Goal: Transaction & Acquisition: Book appointment/travel/reservation

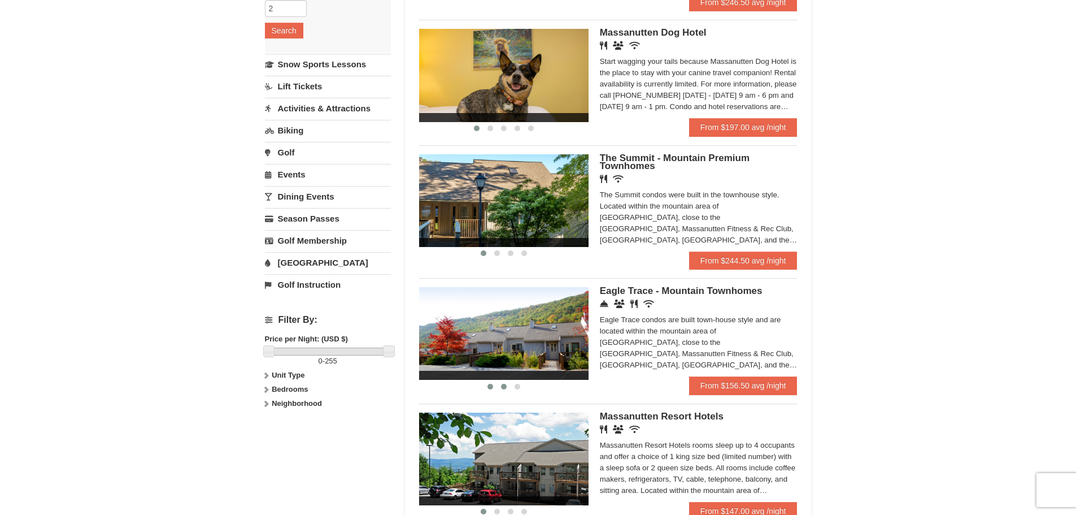
scroll to position [282, 0]
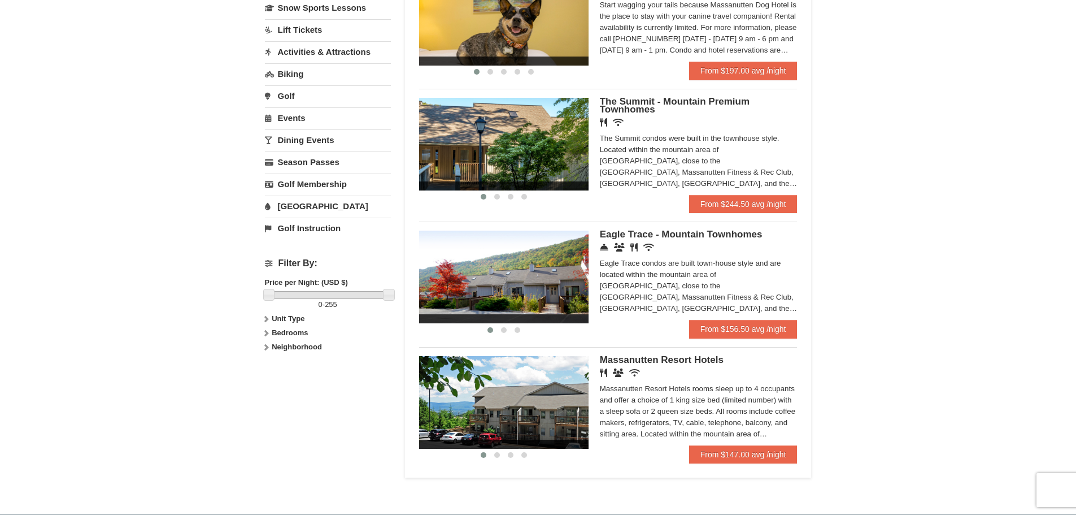
click at [575, 277] on img at bounding box center [503, 277] width 169 height 93
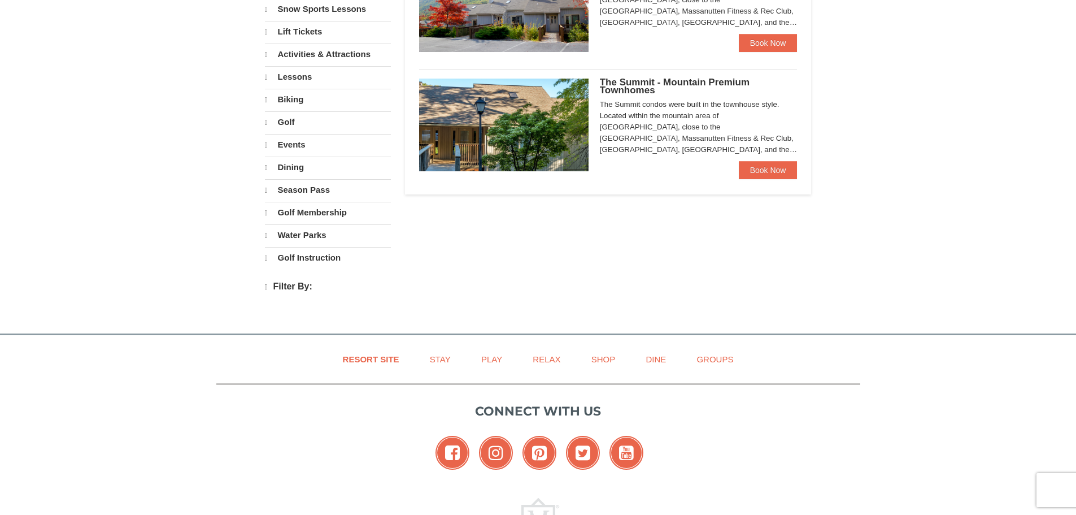
select select "9"
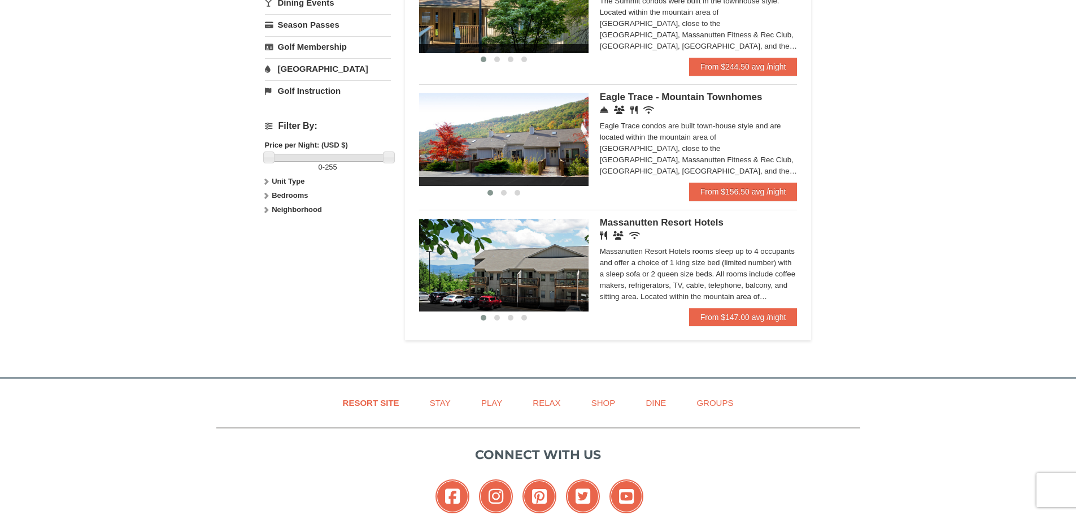
scroll to position [553, 0]
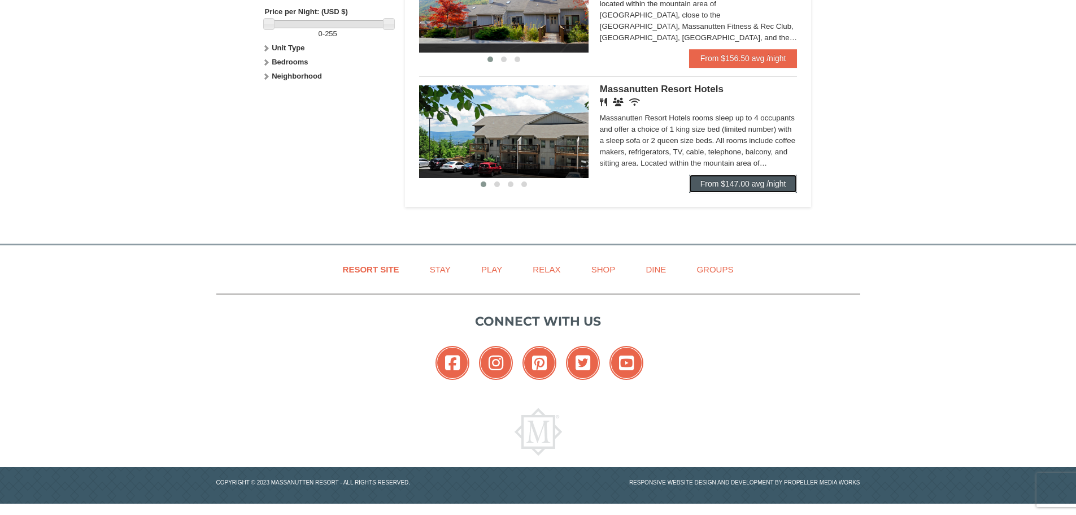
click at [727, 180] on link "From $147.00 avg /night" at bounding box center [743, 184] width 108 height 18
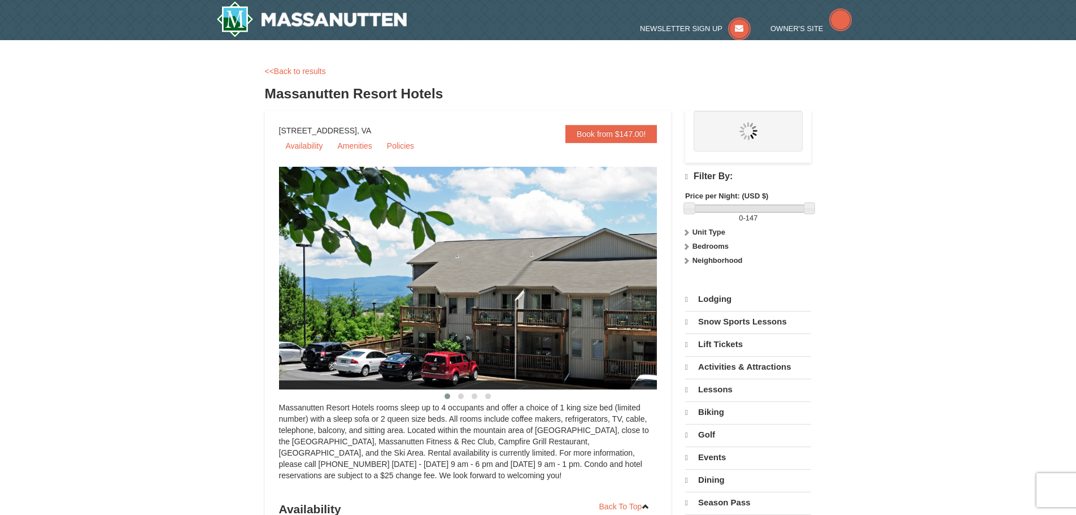
select select "9"
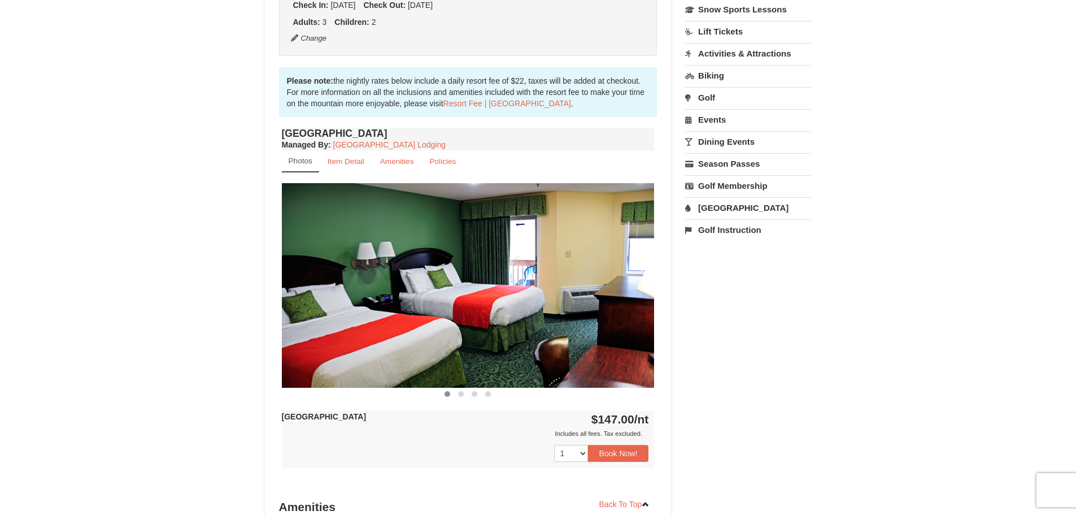
scroll to position [282, 0]
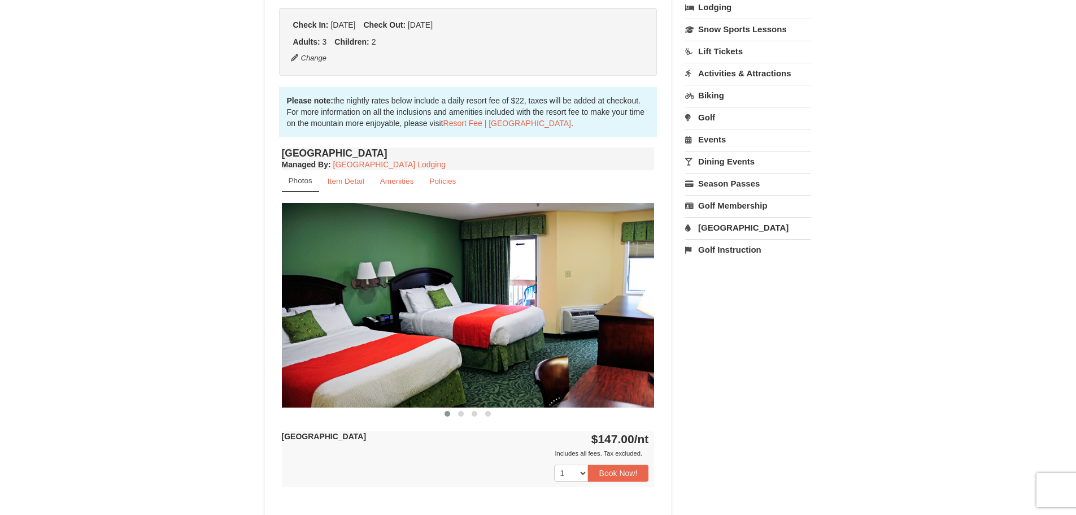
click at [633, 293] on img at bounding box center [468, 305] width 373 height 204
click at [621, 309] on img at bounding box center [468, 305] width 373 height 204
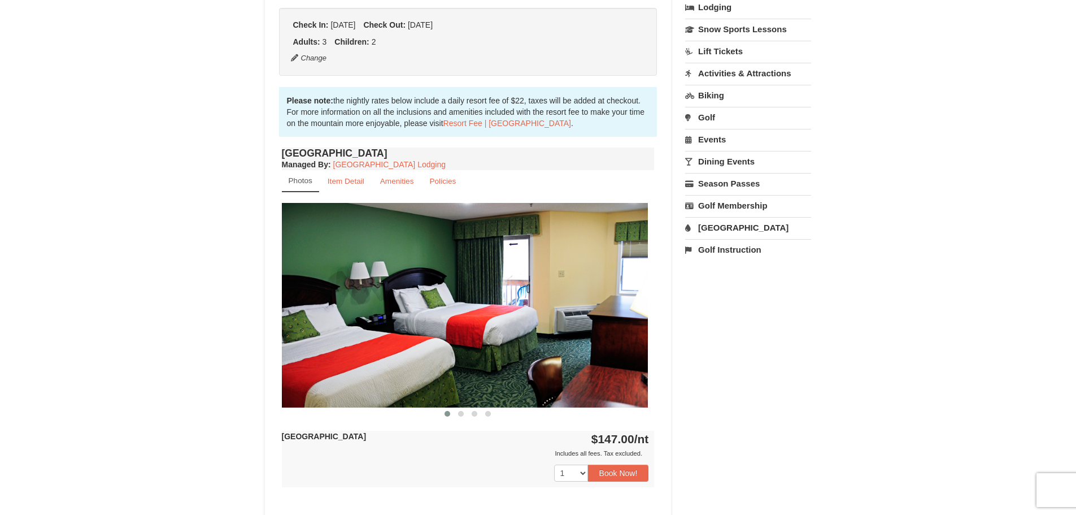
drag, startPoint x: 621, startPoint y: 309, endPoint x: 474, endPoint y: 310, distance: 146.9
click at [476, 310] on img at bounding box center [461, 305] width 373 height 204
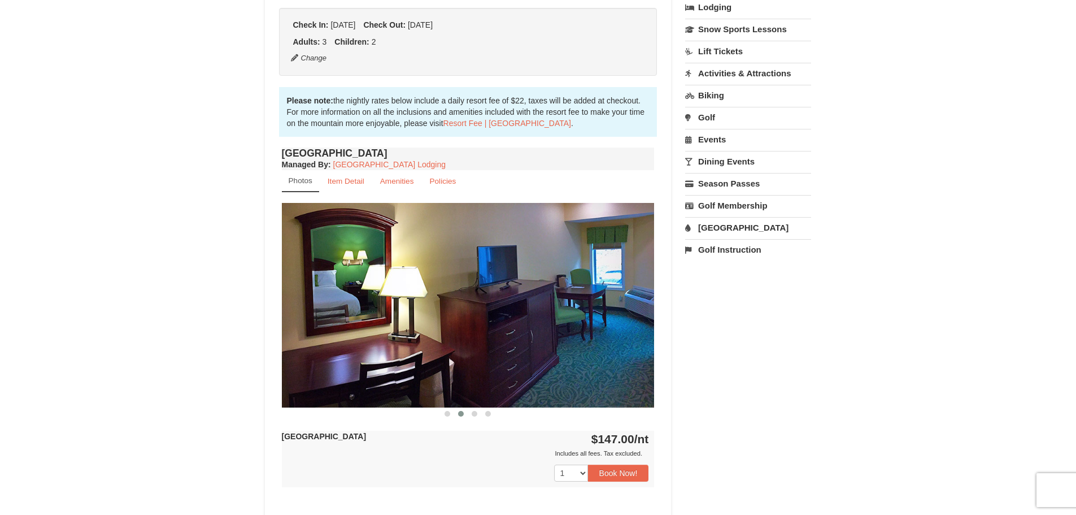
drag, startPoint x: 594, startPoint y: 315, endPoint x: 405, endPoint y: 320, distance: 189.3
click at [406, 320] on img at bounding box center [468, 305] width 373 height 204
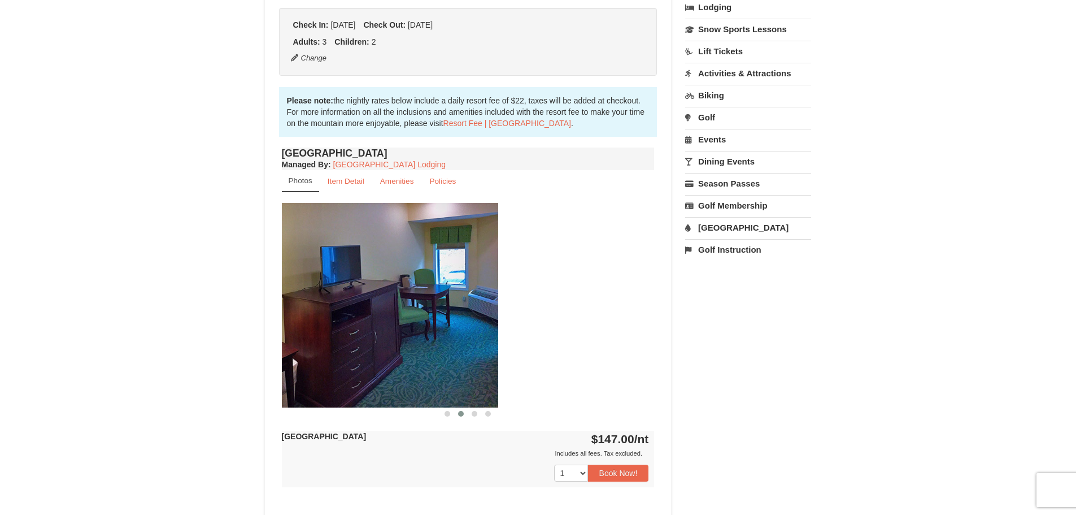
drag, startPoint x: 583, startPoint y: 334, endPoint x: 371, endPoint y: 340, distance: 211.4
click at [373, 340] on img at bounding box center [311, 305] width 373 height 204
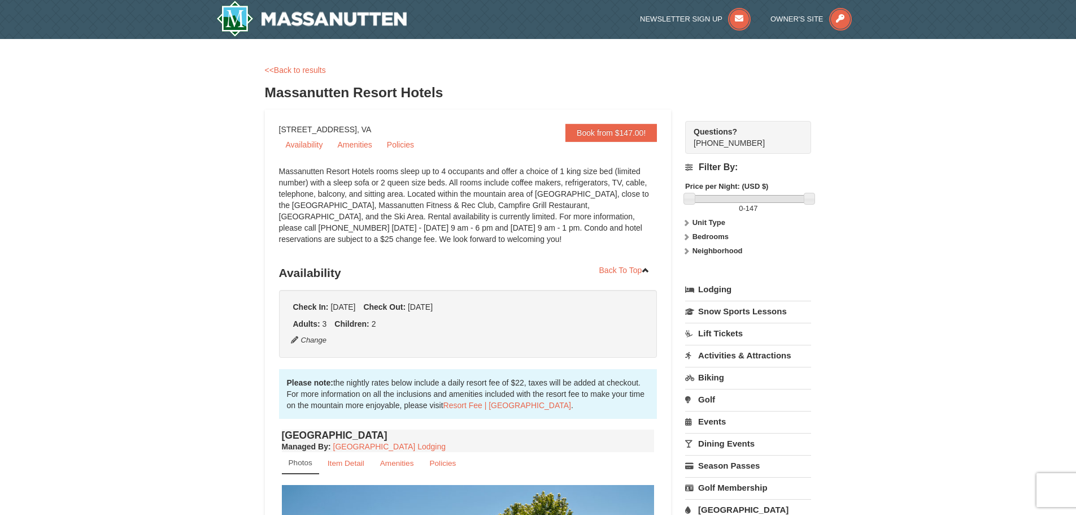
scroll to position [0, 0]
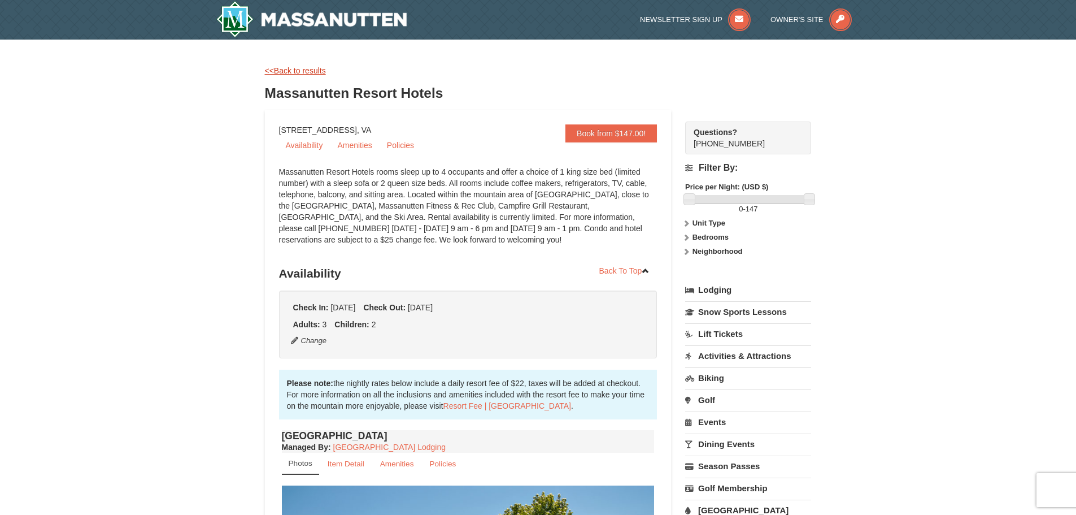
click at [294, 66] on link "<<Back to results" at bounding box center [295, 70] width 61 height 9
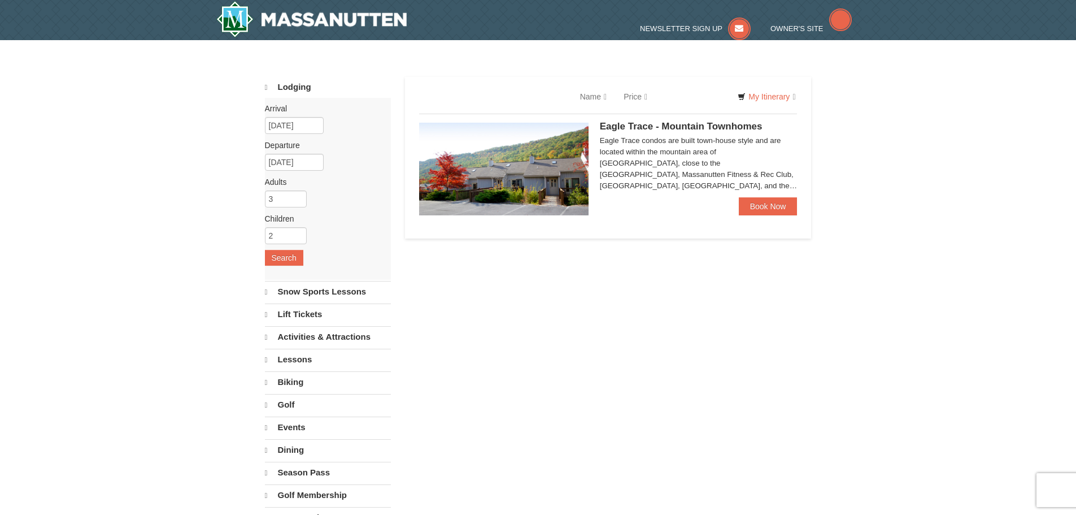
select select "9"
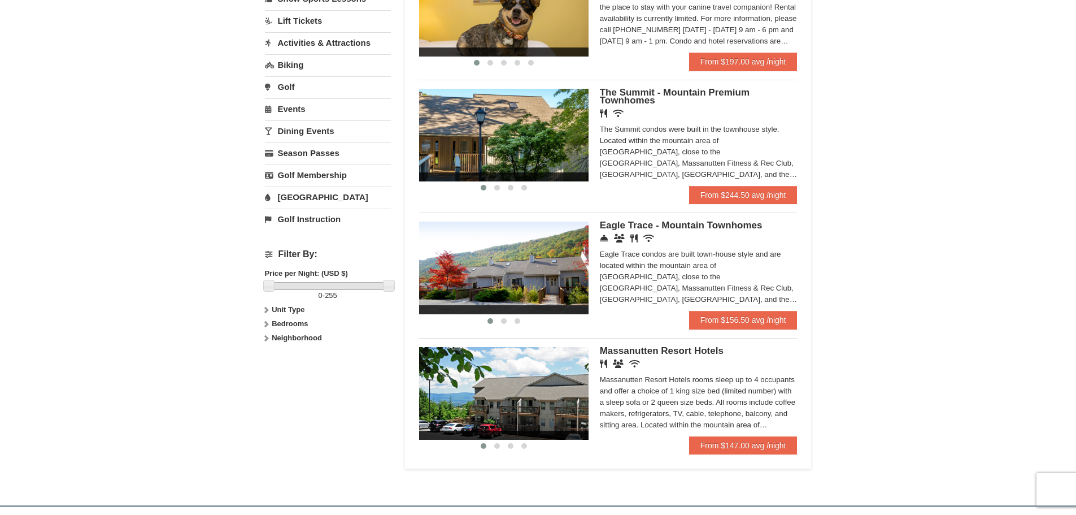
scroll to position [271, 0]
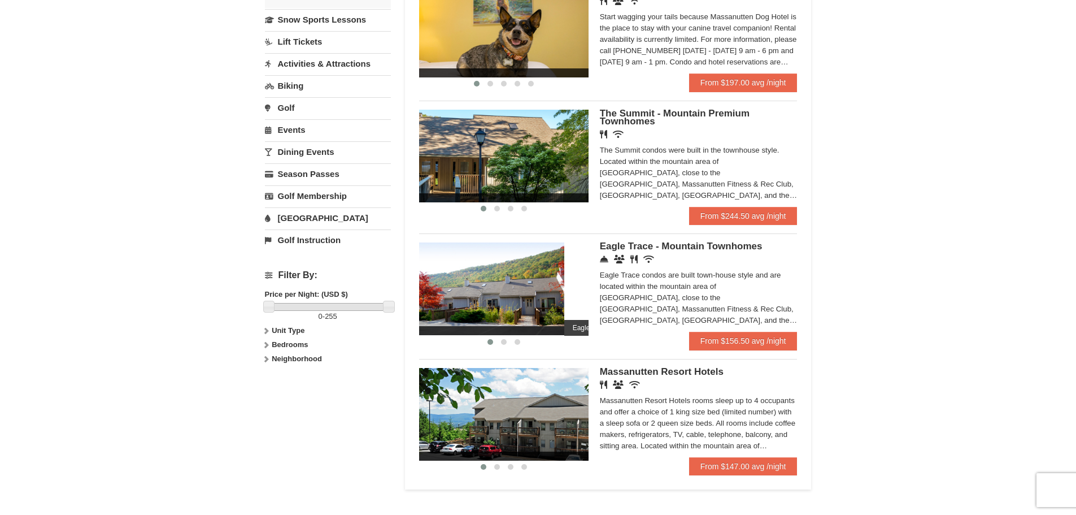
drag, startPoint x: 558, startPoint y: 302, endPoint x: 429, endPoint y: 298, distance: 129.5
click at [429, 298] on img at bounding box center [479, 288] width 169 height 93
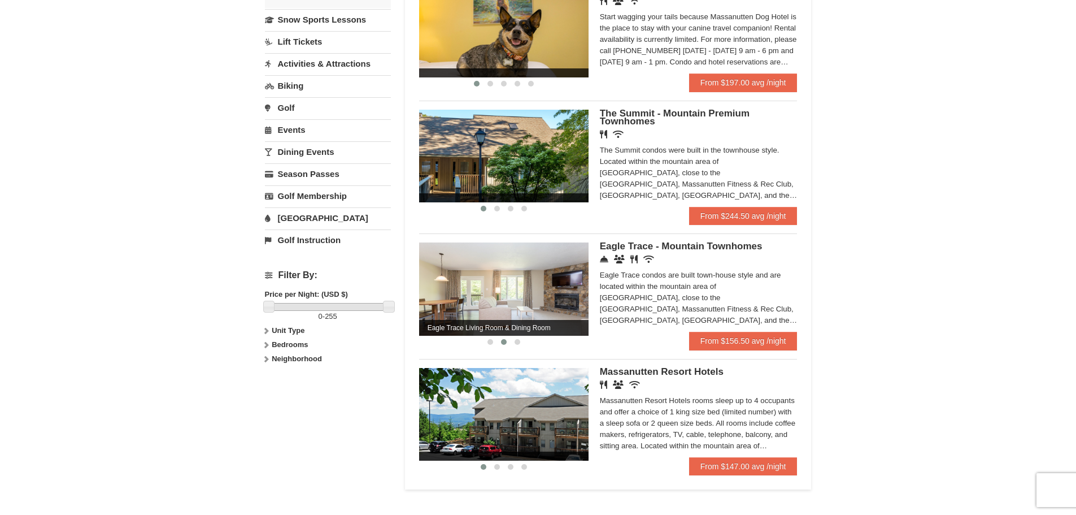
drag, startPoint x: 560, startPoint y: 304, endPoint x: 458, endPoint y: 312, distance: 102.0
click at [459, 312] on img at bounding box center [503, 288] width 169 height 93
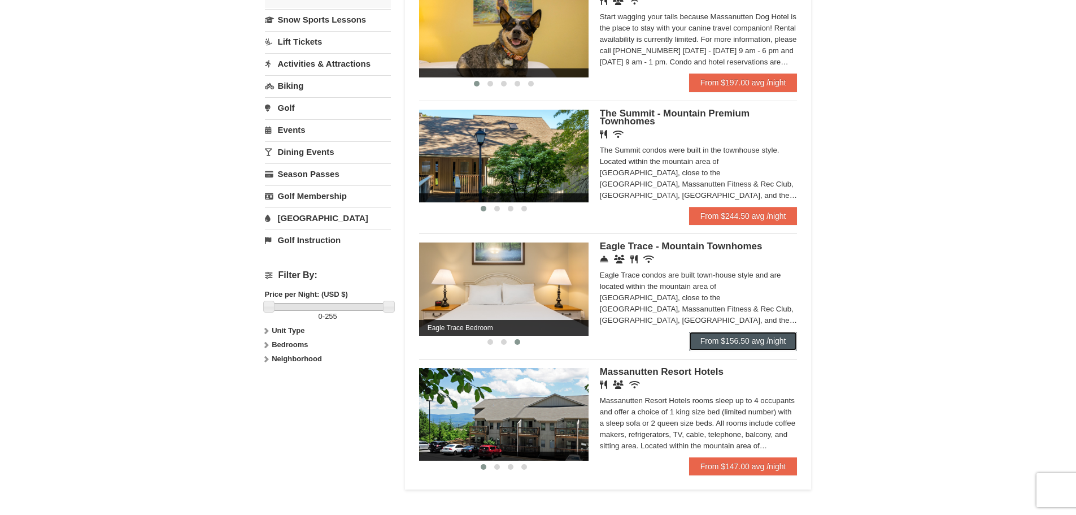
click at [713, 338] on link "From $156.50 avg /night" at bounding box center [743, 341] width 108 height 18
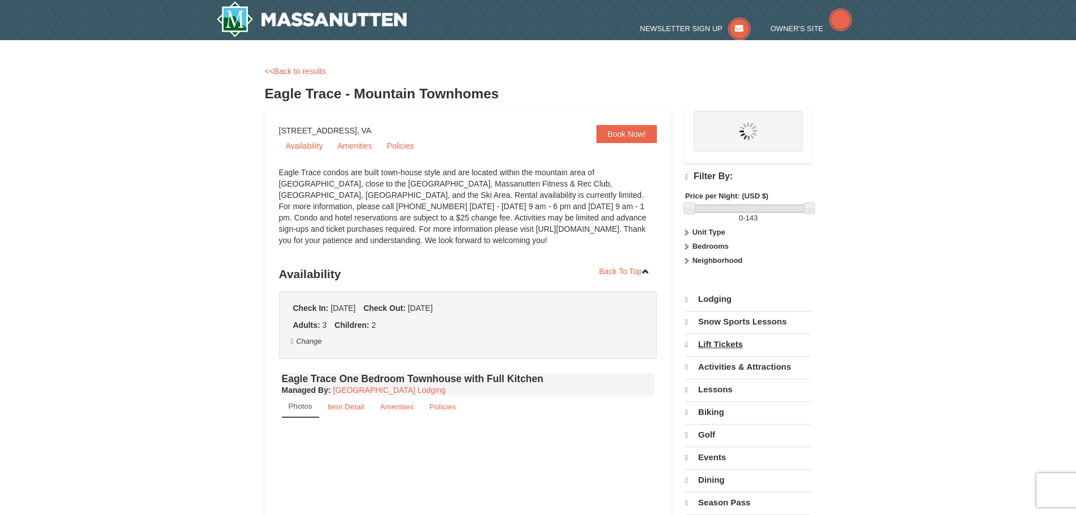
select select "9"
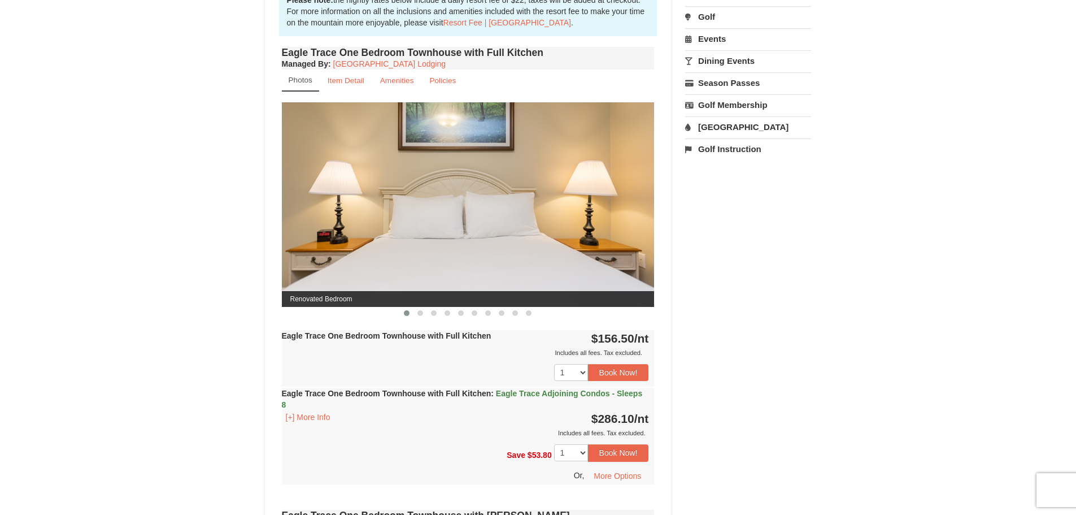
scroll to position [452, 0]
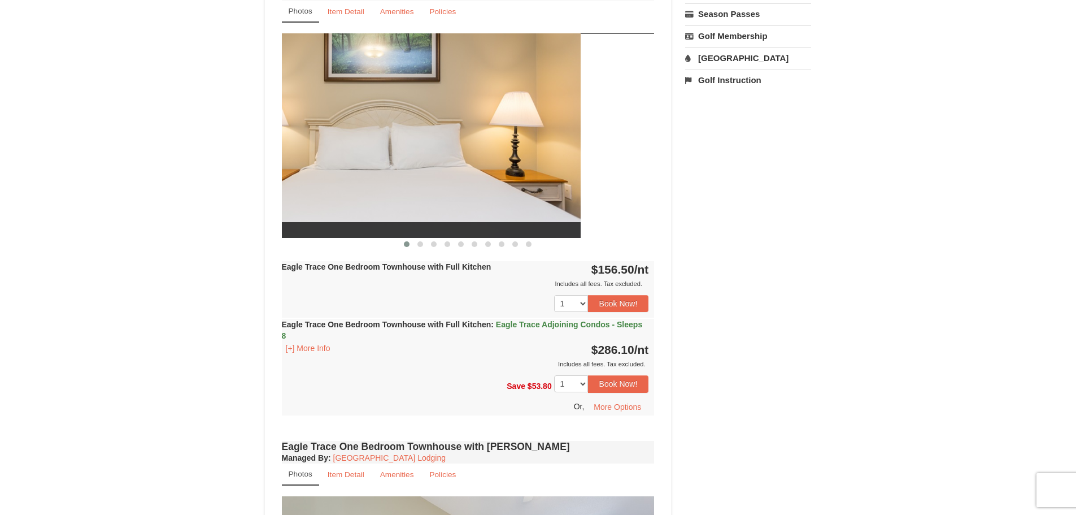
drag, startPoint x: 487, startPoint y: 176, endPoint x: 351, endPoint y: 185, distance: 135.9
click at [359, 184] on img at bounding box center [394, 135] width 373 height 204
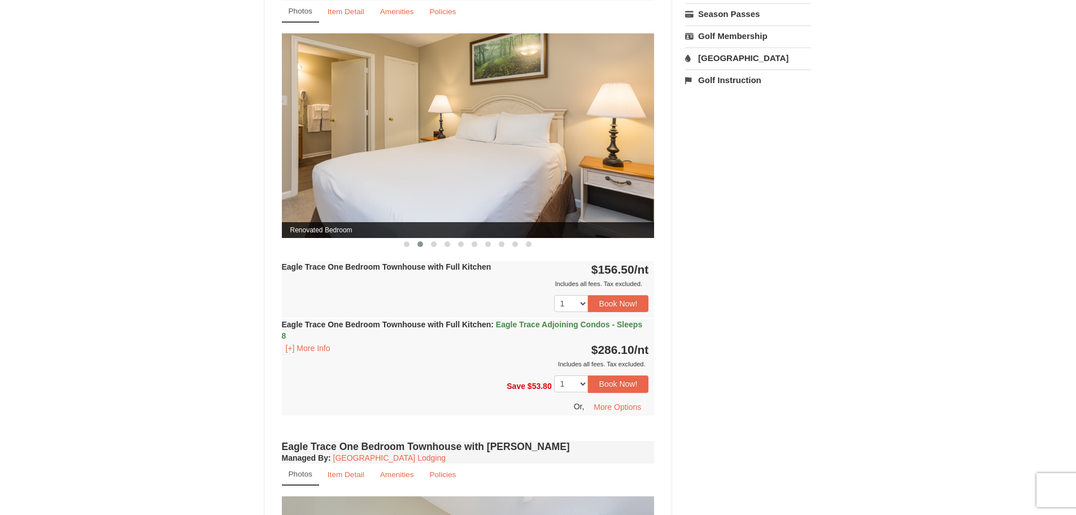
drag, startPoint x: 358, startPoint y: 206, endPoint x: 370, endPoint y: 199, distance: 14.4
click at [337, 209] on img at bounding box center [468, 135] width 373 height 204
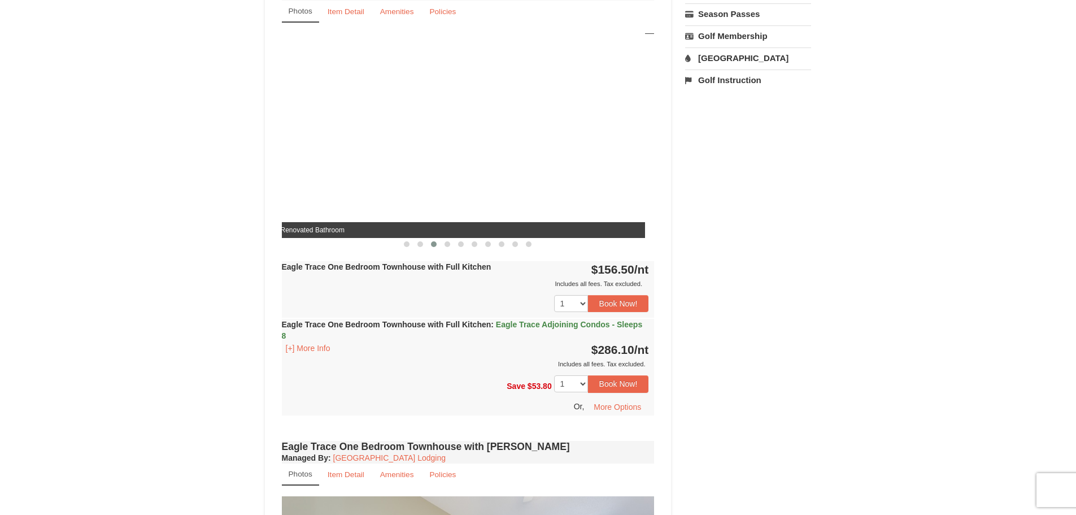
drag, startPoint x: 576, startPoint y: 162, endPoint x: 405, endPoint y: 186, distance: 173.0
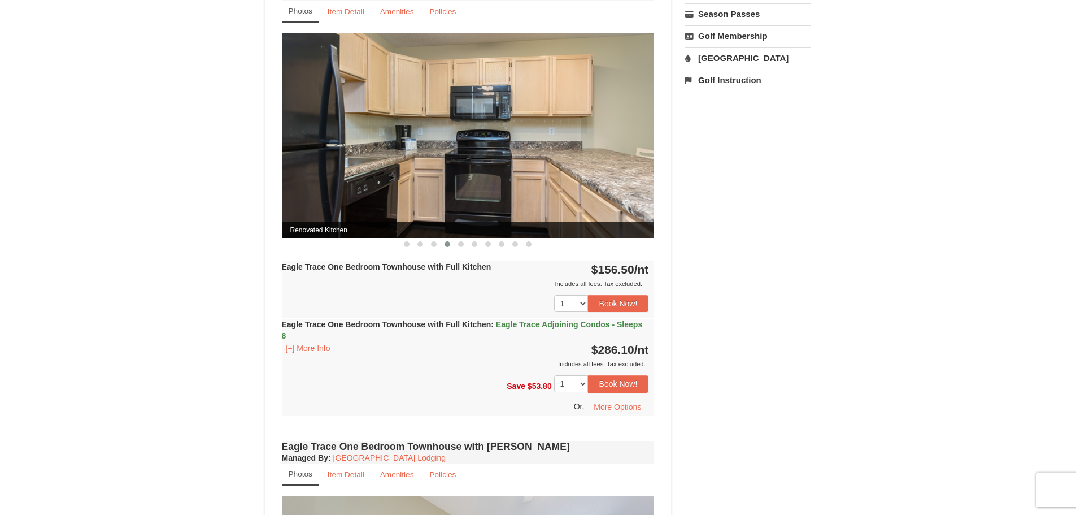
drag, startPoint x: 566, startPoint y: 172, endPoint x: 429, endPoint y: 189, distance: 137.8
click at [430, 189] on img at bounding box center [468, 135] width 373 height 204
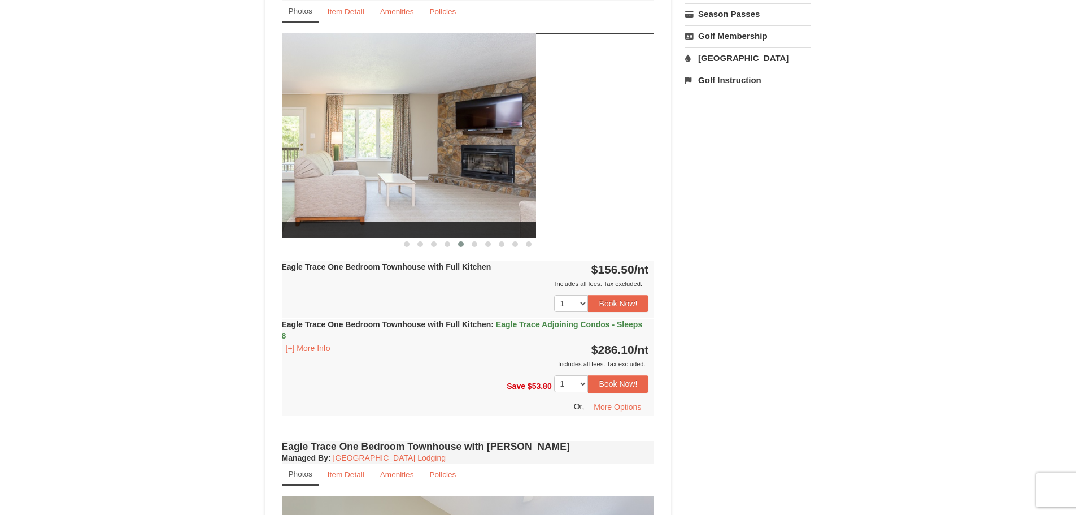
drag, startPoint x: 452, startPoint y: 191, endPoint x: 432, endPoint y: 193, distance: 20.5
click at [432, 193] on img at bounding box center [349, 135] width 373 height 204
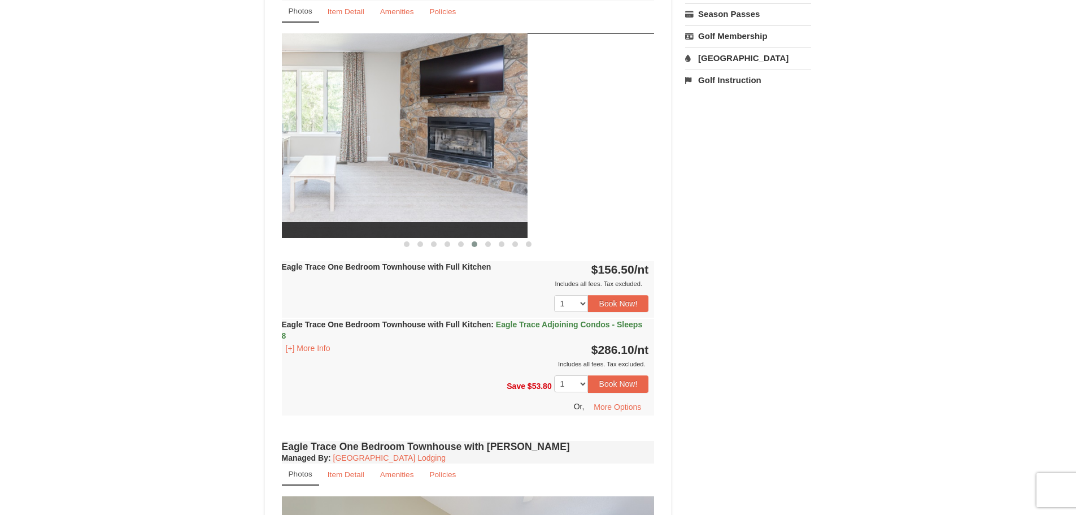
drag, startPoint x: 559, startPoint y: 162, endPoint x: 384, endPoint y: 180, distance: 175.5
click at [384, 180] on img at bounding box center [341, 135] width 373 height 204
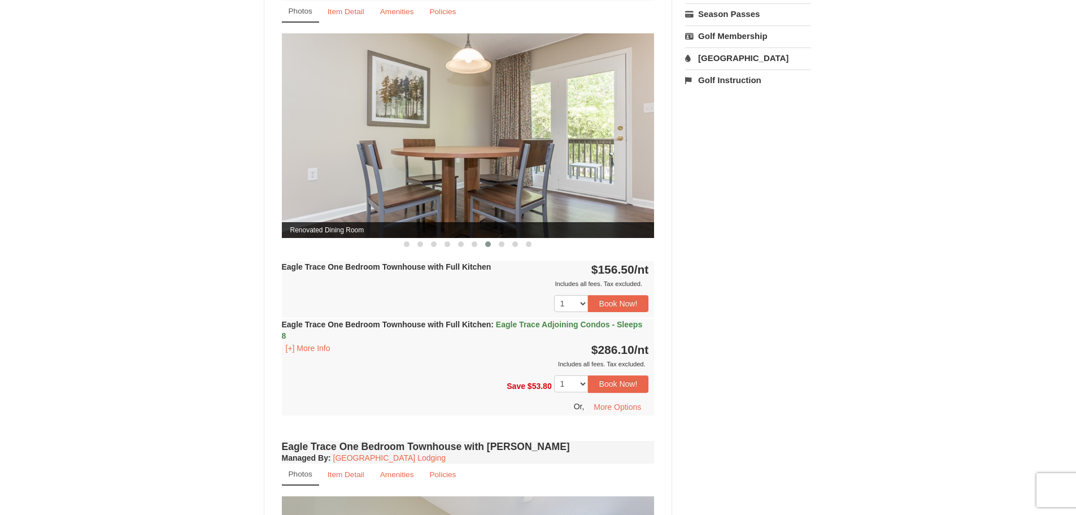
drag, startPoint x: 505, startPoint y: 153, endPoint x: 357, endPoint y: 154, distance: 148.0
click at [363, 152] on img at bounding box center [468, 135] width 373 height 204
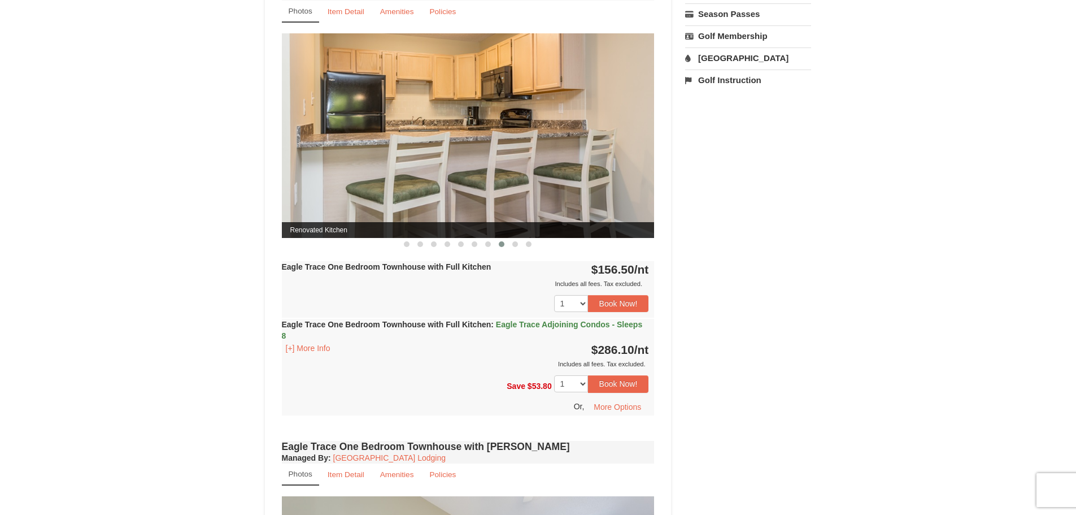
drag, startPoint x: 507, startPoint y: 141, endPoint x: 422, endPoint y: 150, distance: 85.3
click at [442, 147] on img at bounding box center [468, 135] width 373 height 204
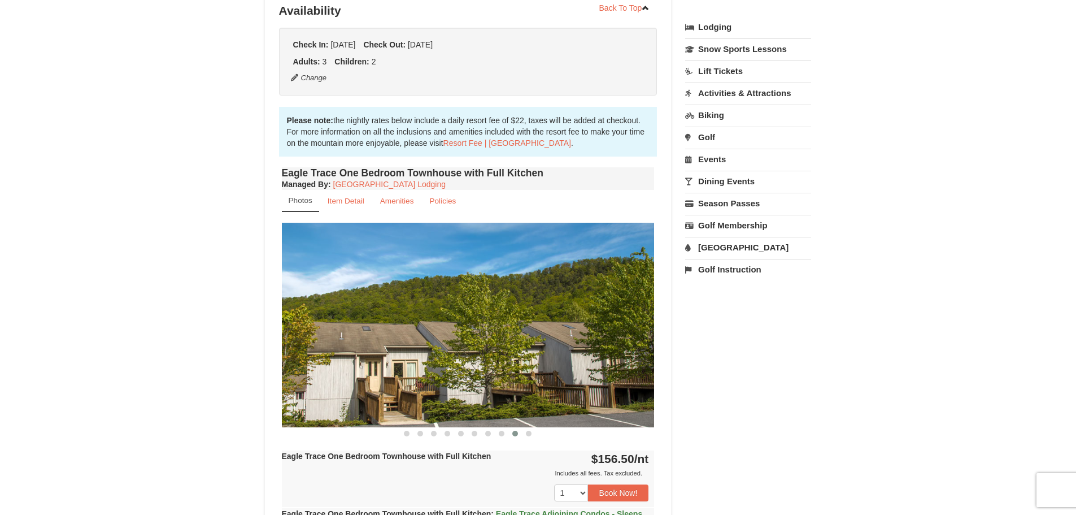
scroll to position [282, 0]
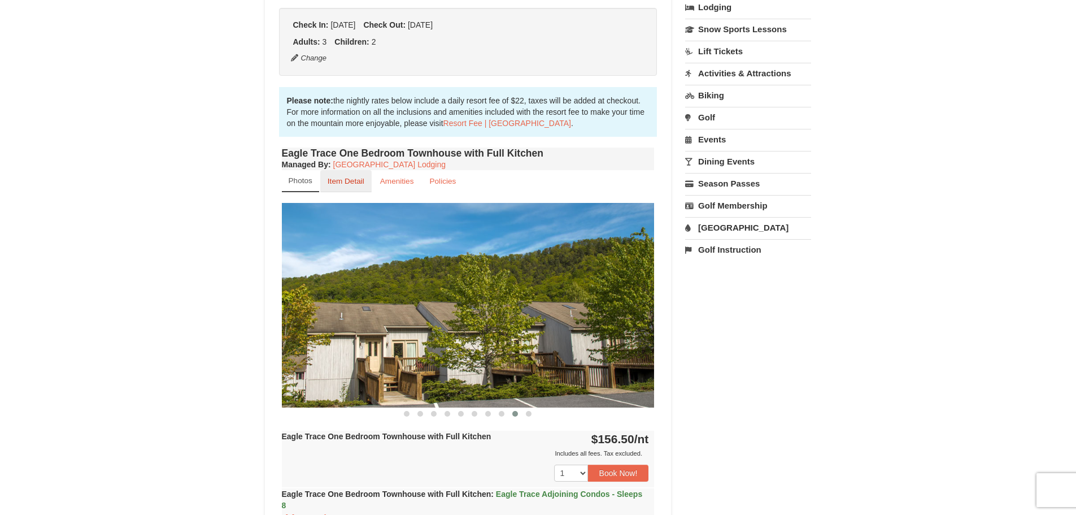
click at [356, 181] on small "Item Detail" at bounding box center [346, 181] width 37 height 8
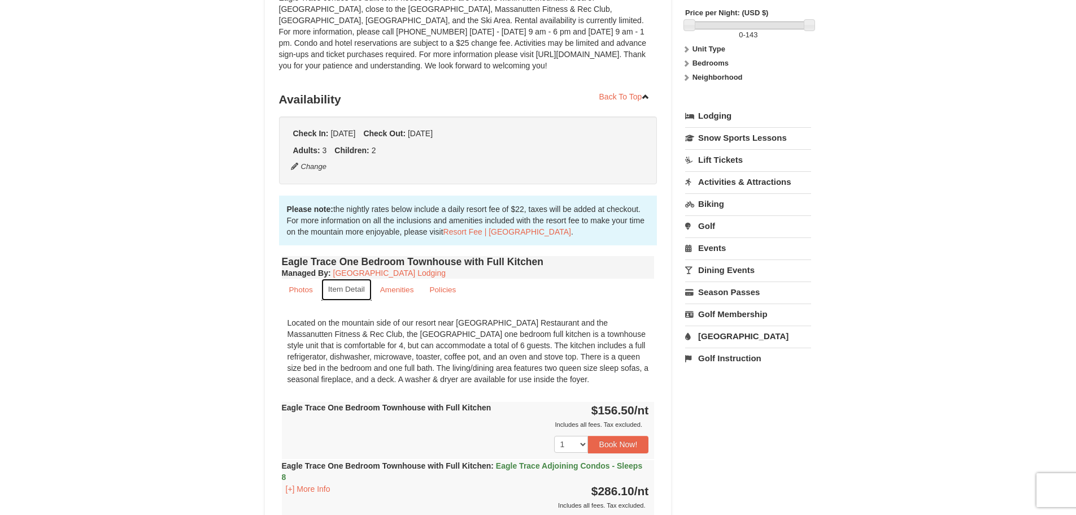
scroll to position [169, 0]
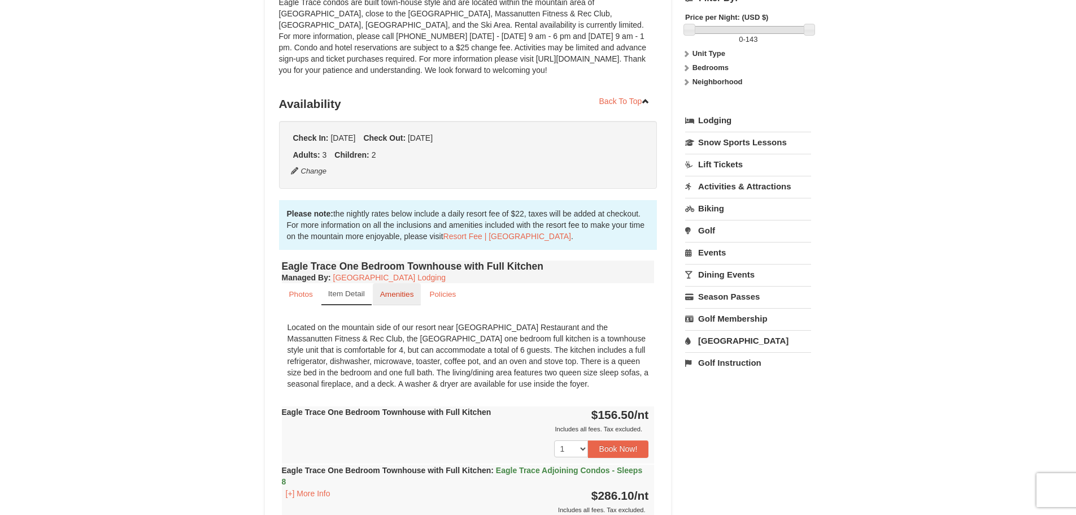
click at [410, 297] on small "Amenities" at bounding box center [397, 294] width 34 height 8
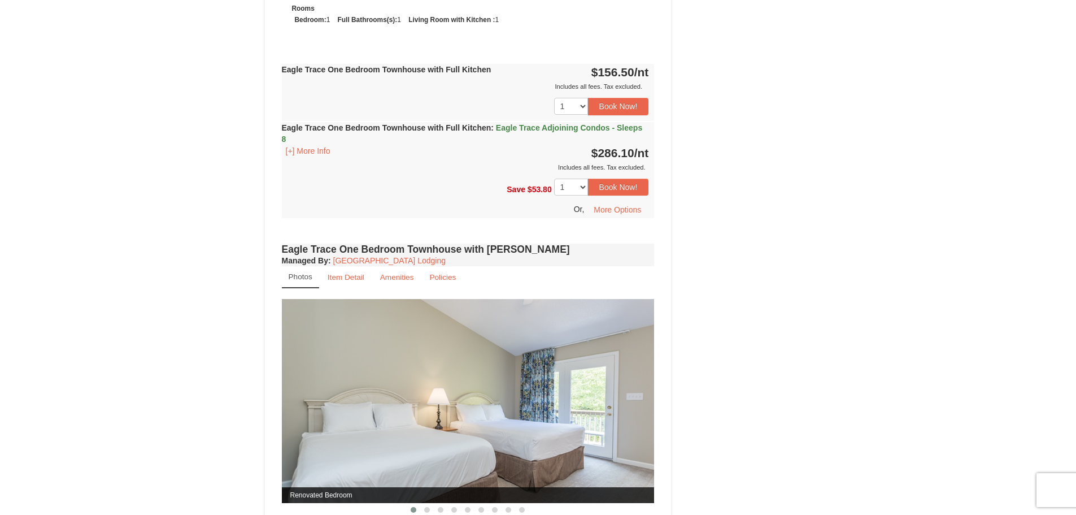
scroll to position [565, 0]
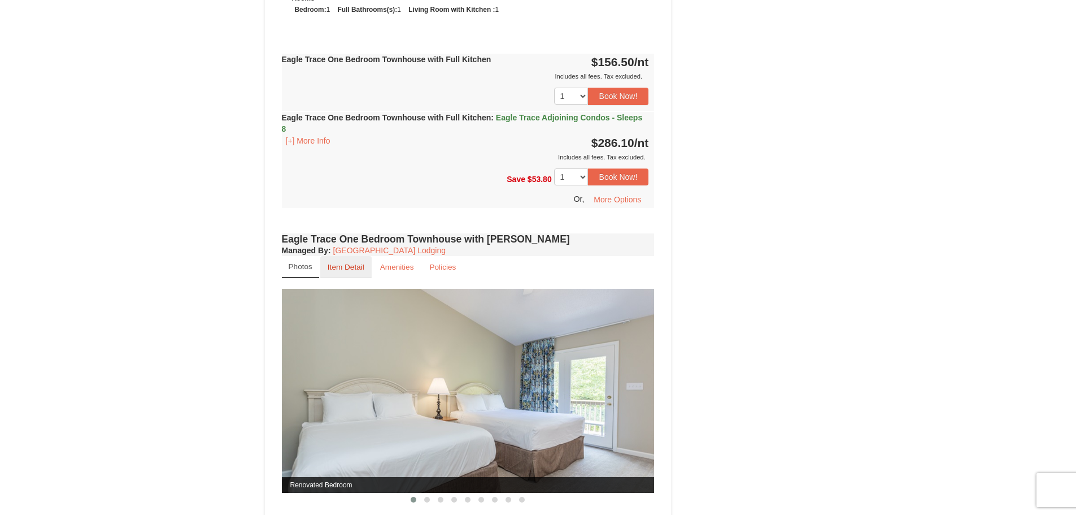
click at [344, 269] on small "Item Detail" at bounding box center [346, 267] width 37 height 8
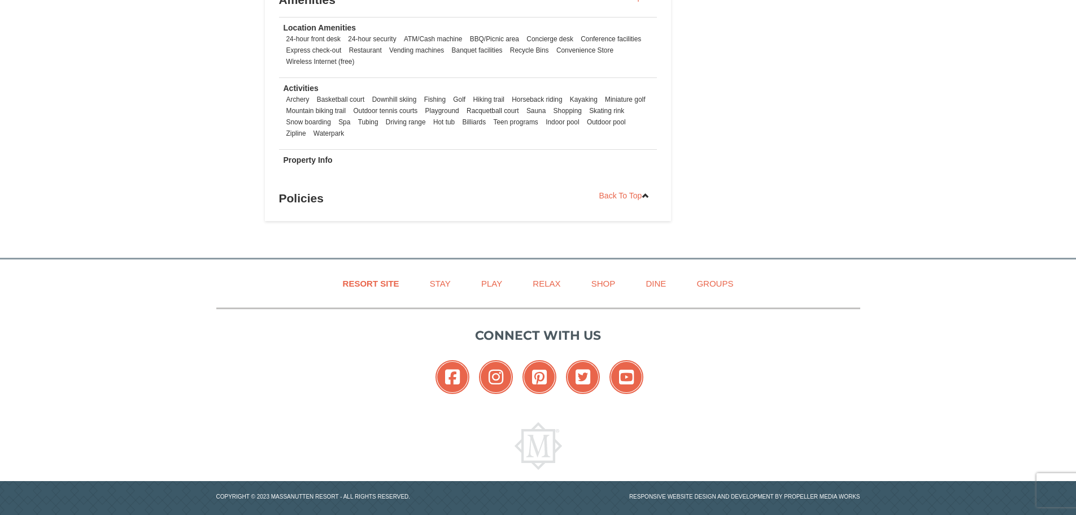
scroll to position [1152, 0]
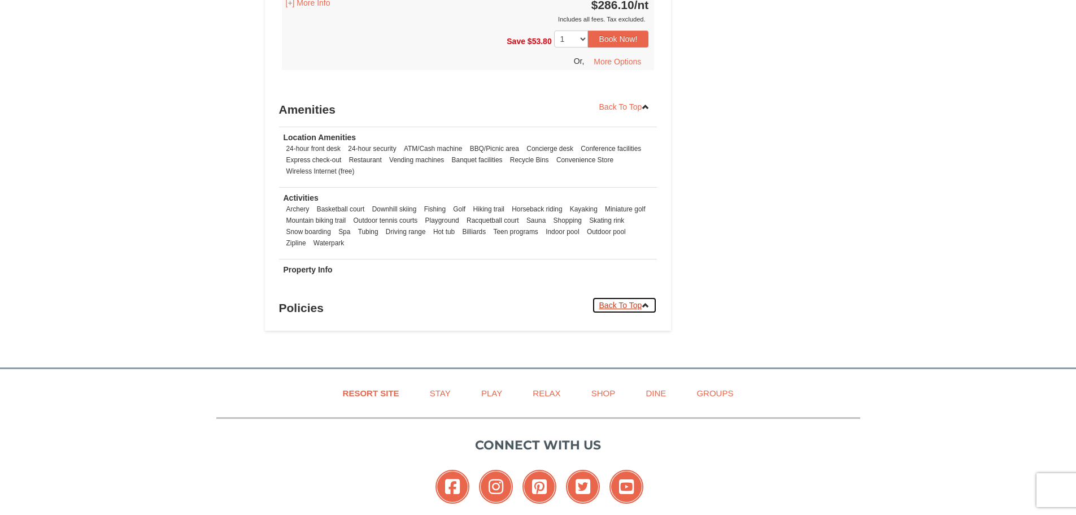
click at [617, 297] on link "Back To Top" at bounding box center [625, 305] width 66 height 17
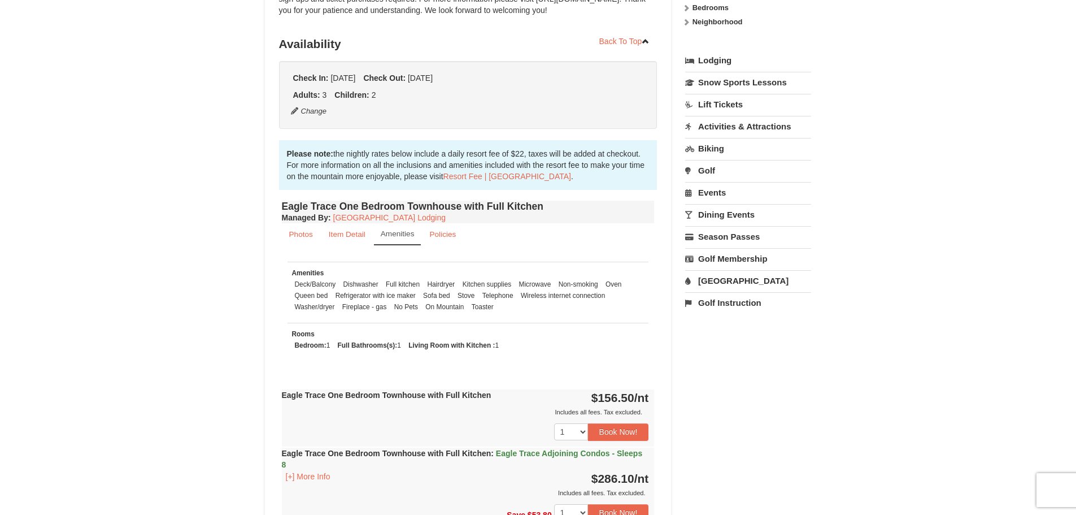
scroll to position [395, 0]
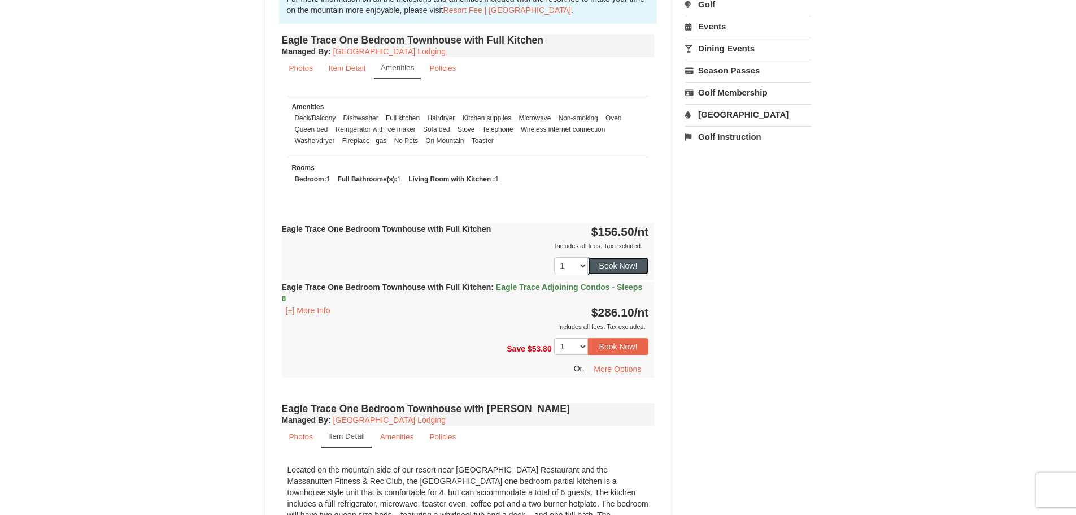
click at [607, 259] on button "Book Now!" at bounding box center [618, 265] width 61 height 17
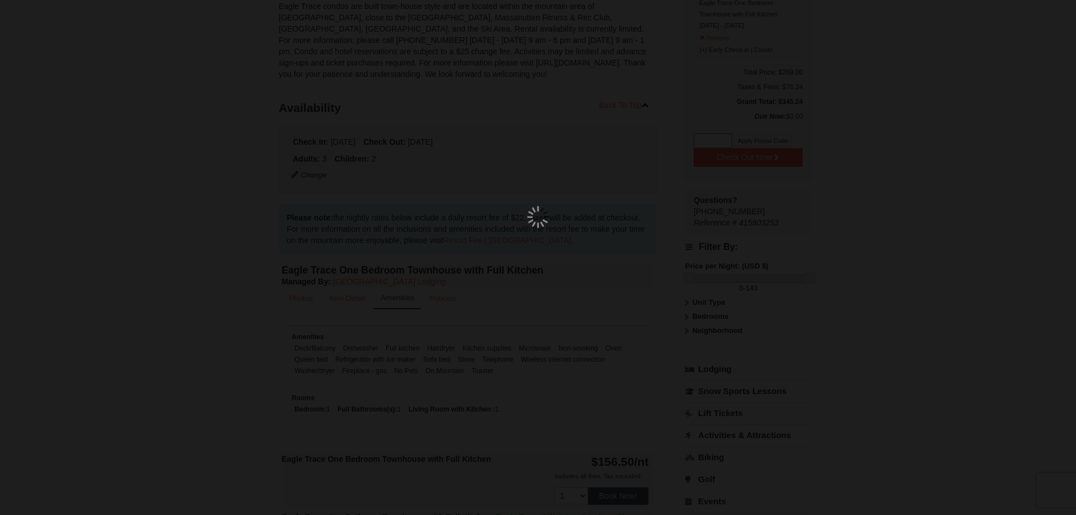
scroll to position [110, 0]
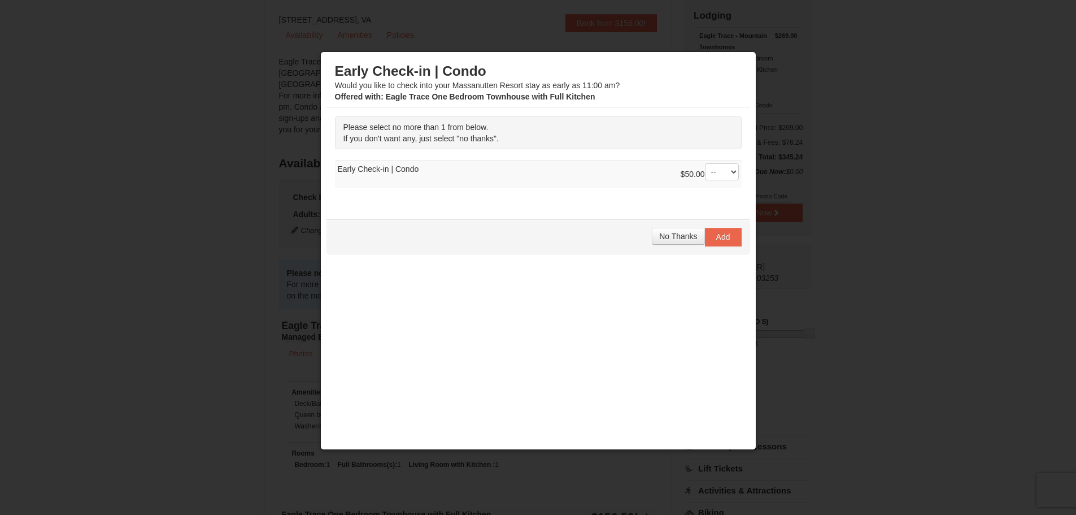
click at [707, 185] on div "$50.00 -- 01" at bounding box center [710, 174] width 58 height 23
click at [718, 179] on select "-- 01" at bounding box center [722, 171] width 34 height 17
click at [590, 186] on td "$50.00 -- 01 Early Check-in | Condo" at bounding box center [538, 175] width 407 height 28
click at [673, 241] on span "No Thanks" at bounding box center [678, 236] width 38 height 9
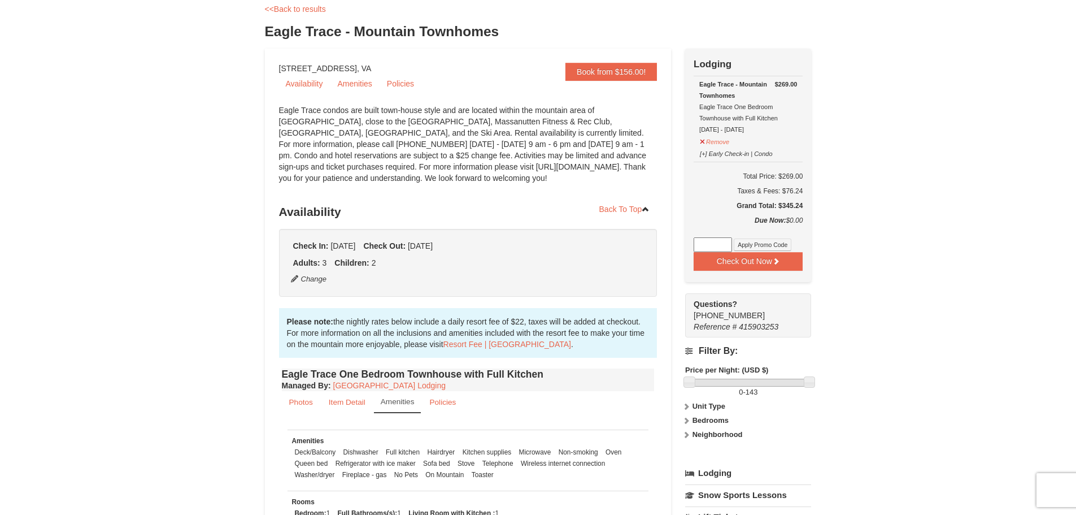
scroll to position [0, 0]
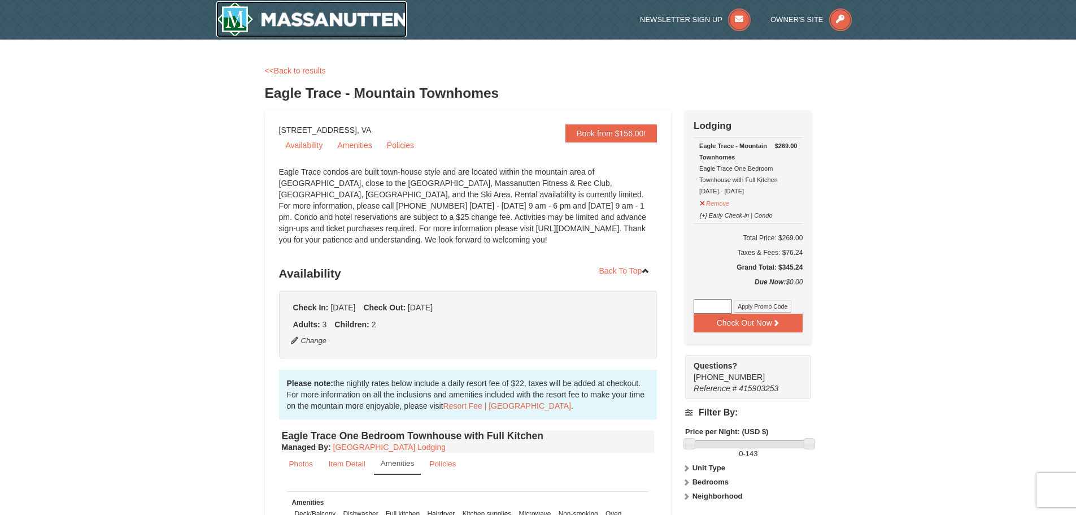
click at [281, 19] on img at bounding box center [311, 19] width 191 height 36
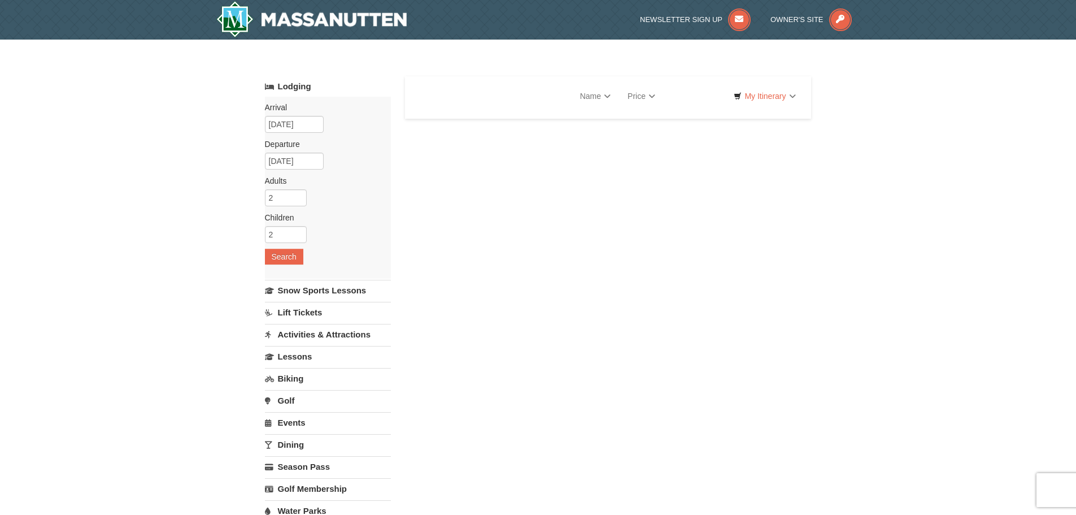
select select "9"
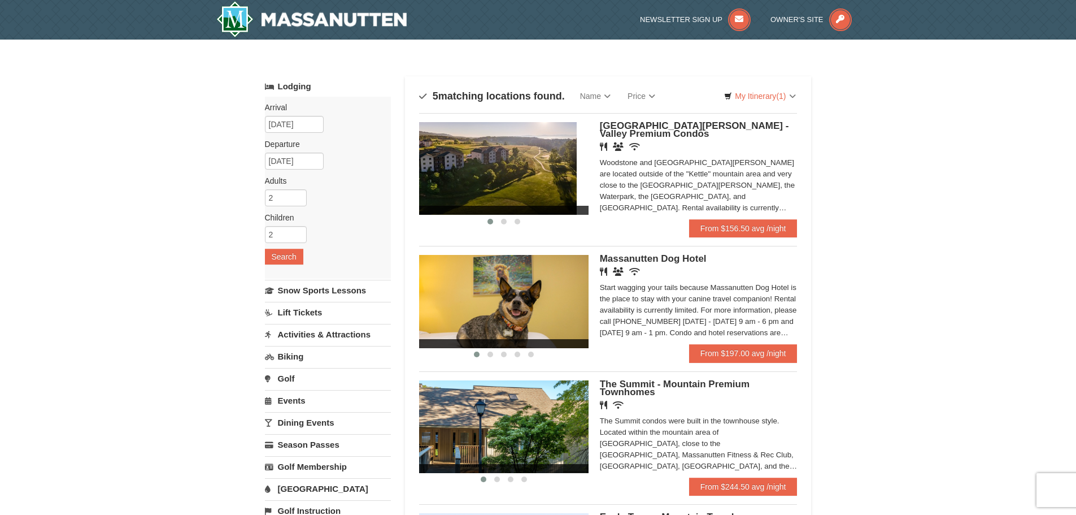
drag, startPoint x: 555, startPoint y: 193, endPoint x: 420, endPoint y: 192, distance: 135.6
click at [429, 192] on img at bounding box center [491, 168] width 169 height 93
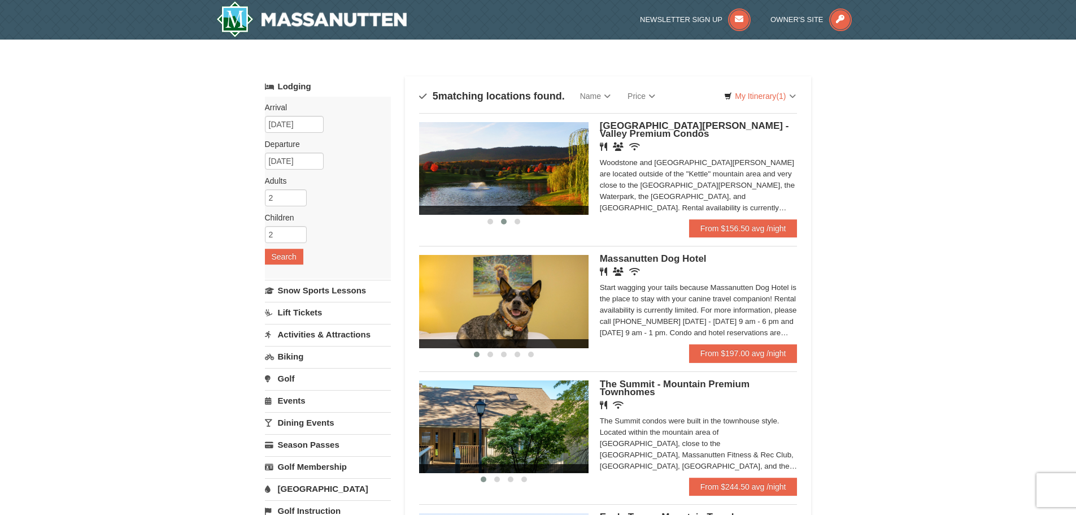
drag, startPoint x: 492, startPoint y: 185, endPoint x: 414, endPoint y: 186, distance: 78.5
click at [425, 184] on img at bounding box center [503, 168] width 169 height 93
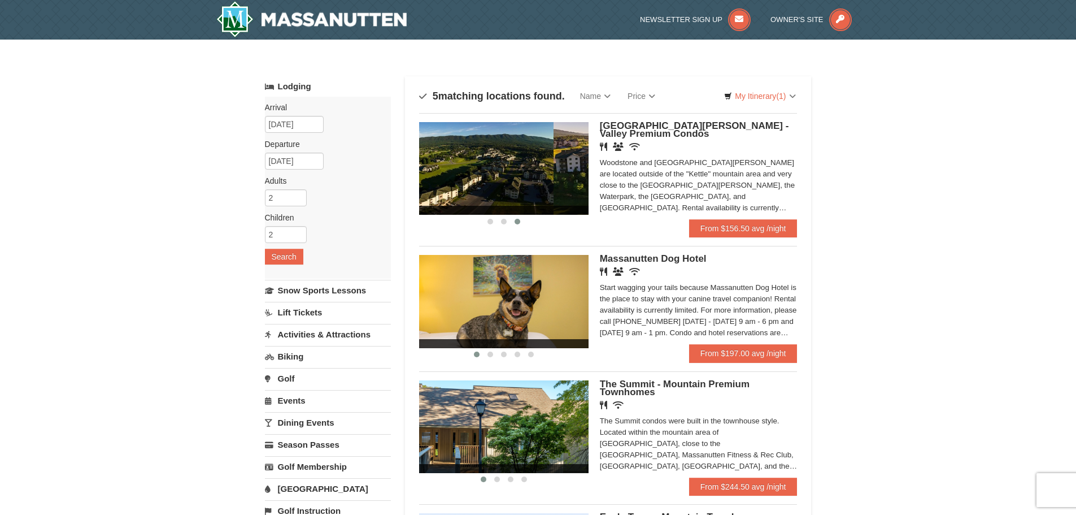
drag, startPoint x: 472, startPoint y: 182, endPoint x: 447, endPoint y: 179, distance: 25.2
click at [416, 182] on div "Sort By Name Name (A to Z) Name (Z to A) Price Price (Low to High) Price (High …" at bounding box center [608, 418] width 407 height 684
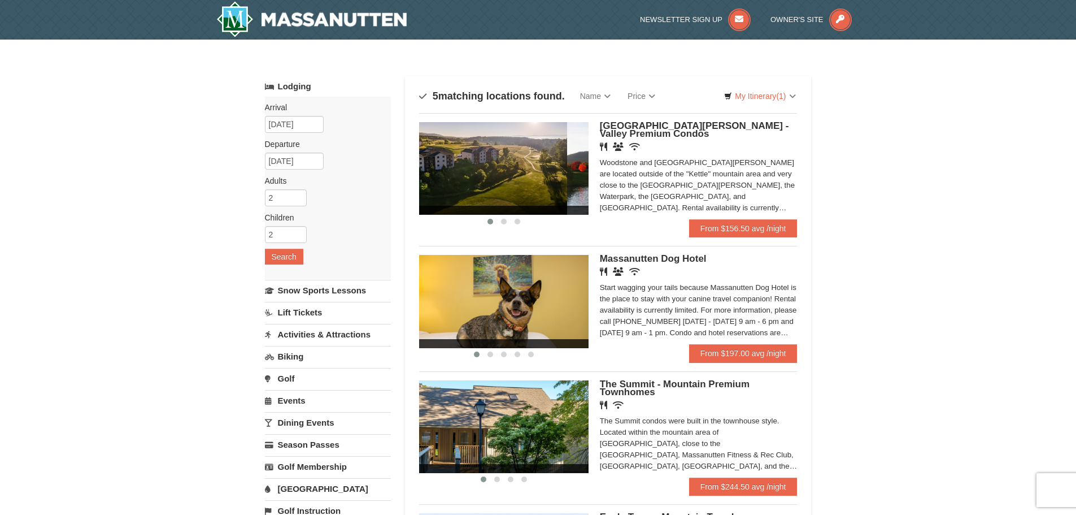
drag, startPoint x: 510, startPoint y: 177, endPoint x: 397, endPoint y: 182, distance: 112.5
click at [397, 182] on div "Lodging Arrival Please format dates MM/DD/YYYY Please format dates MM/DD/YYYY 1…" at bounding box center [538, 418] width 547 height 684
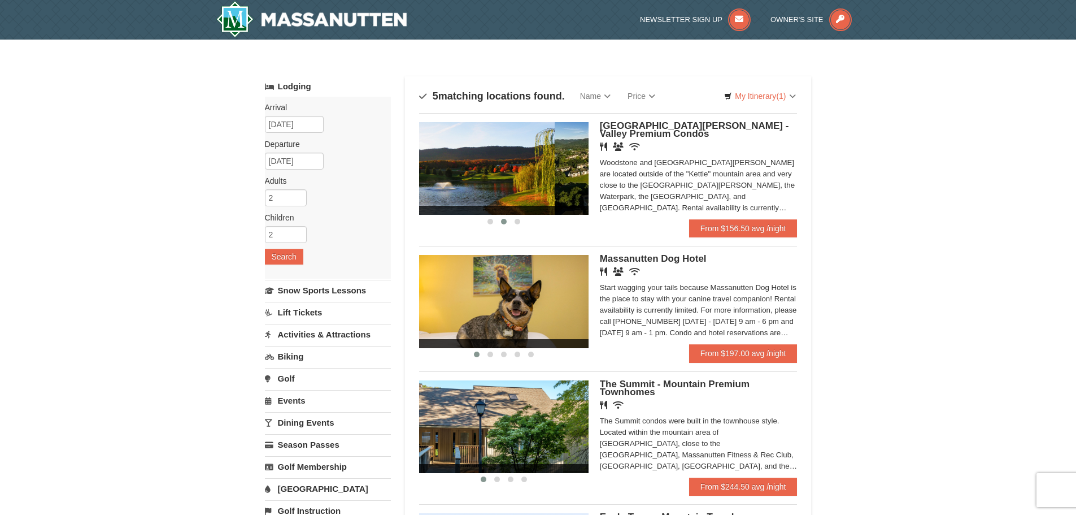
drag, startPoint x: 528, startPoint y: 182, endPoint x: 436, endPoint y: 188, distance: 92.2
click at [436, 187] on img at bounding box center [469, 168] width 169 height 93
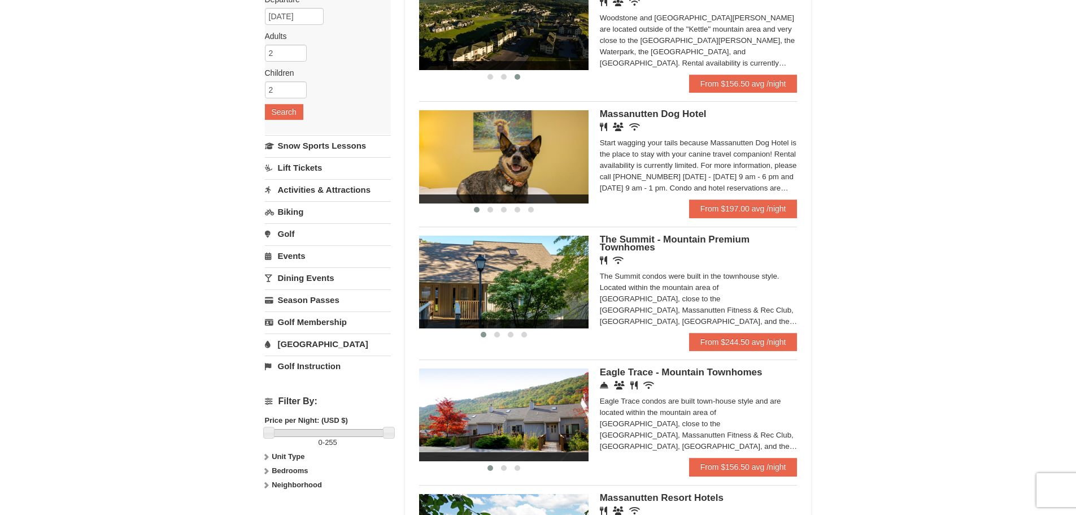
scroll to position [169, 0]
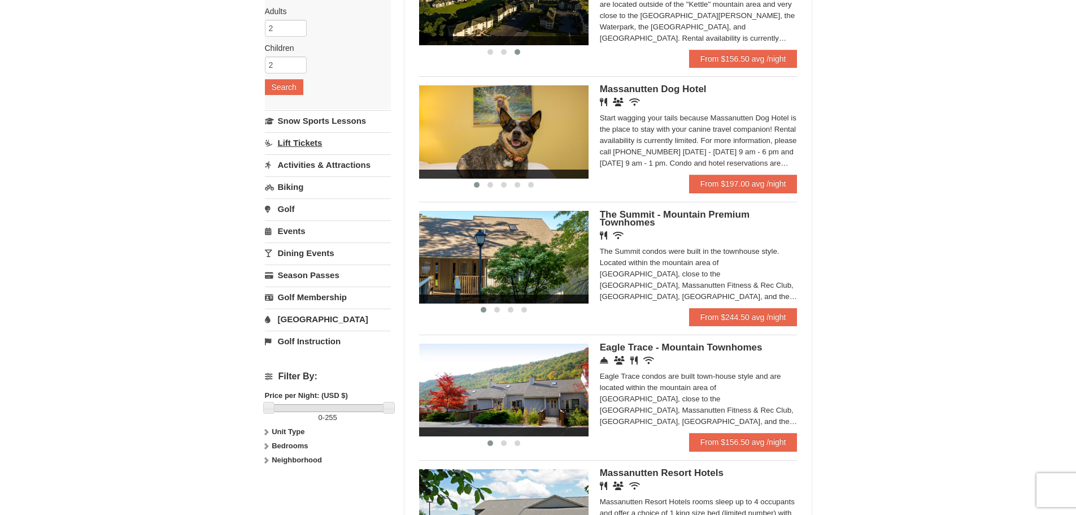
drag, startPoint x: 512, startPoint y: 147, endPoint x: 390, endPoint y: 146, distance: 122.0
click at [398, 146] on div "Lodging Arrival Please format dates MM/DD/YYYY Please format dates MM/DD/YYYY 1…" at bounding box center [538, 249] width 547 height 684
drag, startPoint x: 475, startPoint y: 139, endPoint x: 419, endPoint y: 147, distance: 56.5
click at [420, 147] on img at bounding box center [503, 131] width 169 height 93
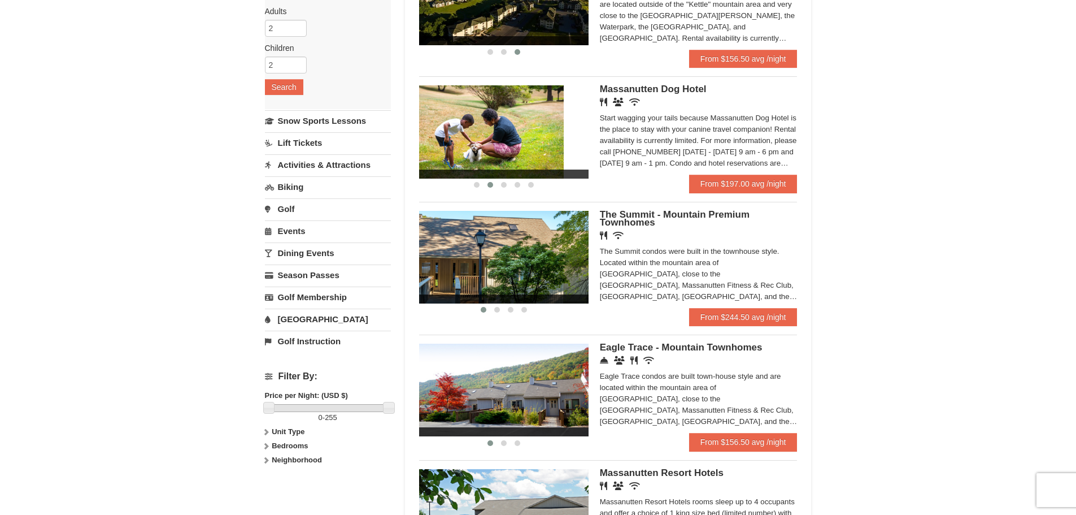
drag, startPoint x: 488, startPoint y: 148, endPoint x: 476, endPoint y: 154, distance: 13.9
click at [456, 154] on img at bounding box center [478, 131] width 169 height 93
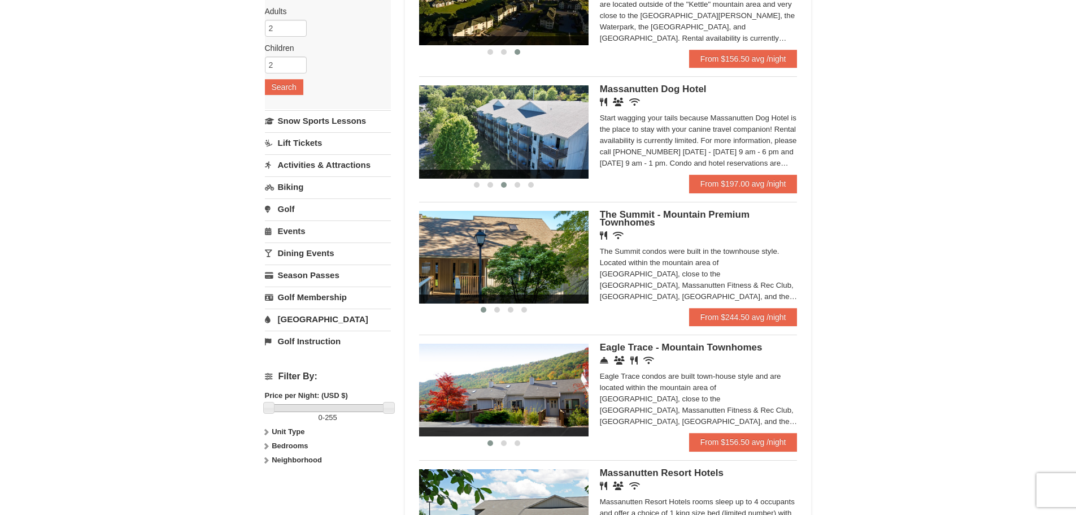
scroll to position [226, 0]
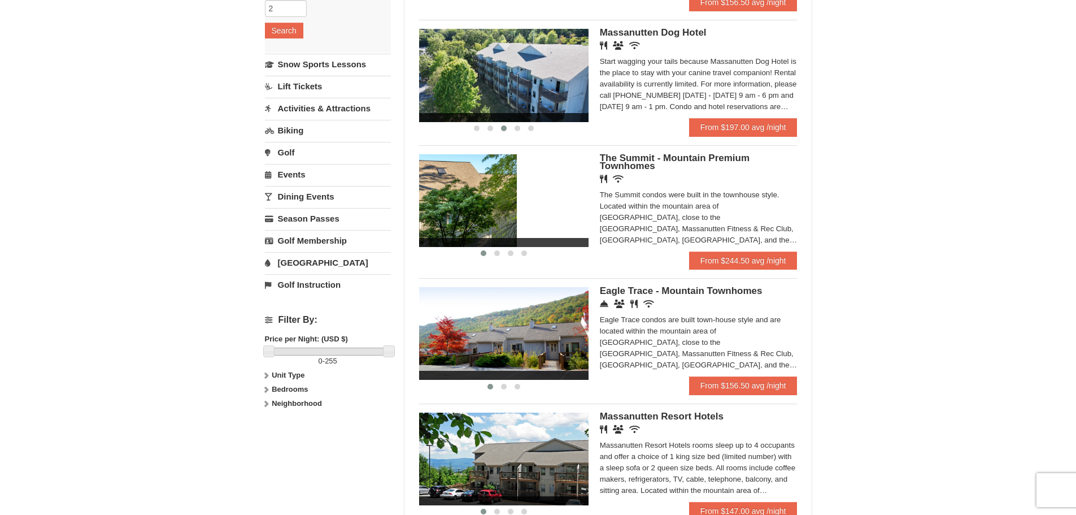
click at [472, 213] on img at bounding box center [431, 200] width 169 height 93
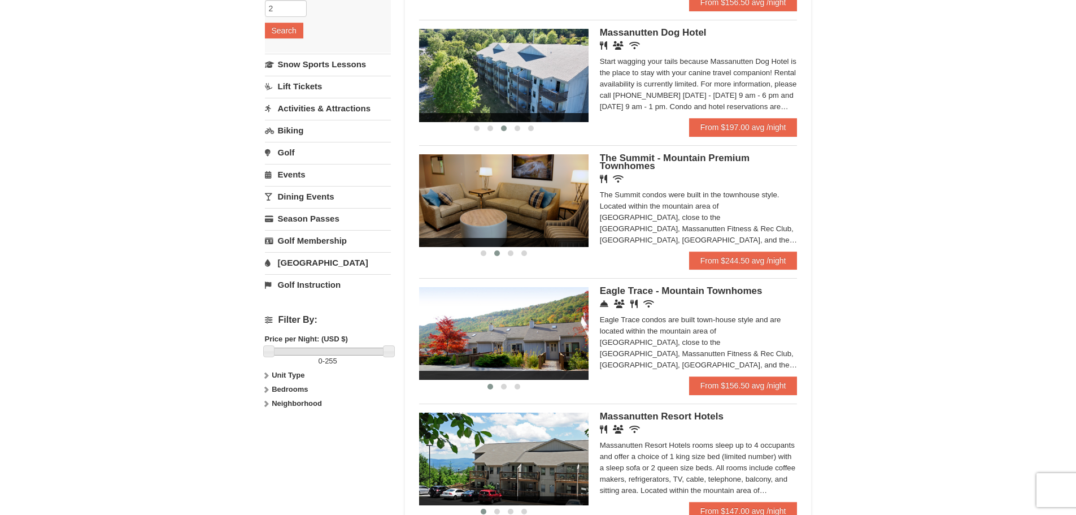
drag, startPoint x: 568, startPoint y: 211, endPoint x: 487, endPoint y: 216, distance: 81.5
click at [487, 216] on img at bounding box center [503, 200] width 169 height 93
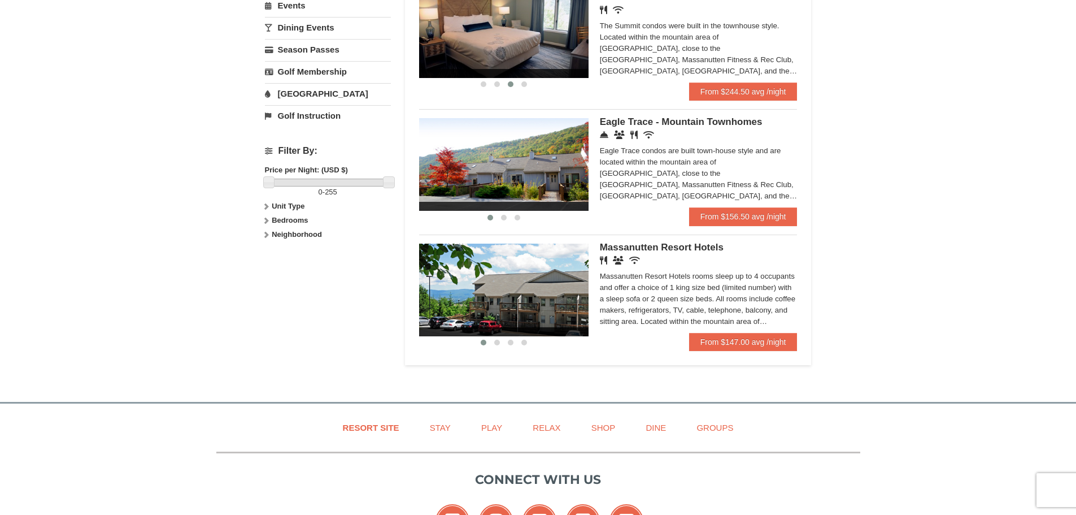
scroll to position [395, 0]
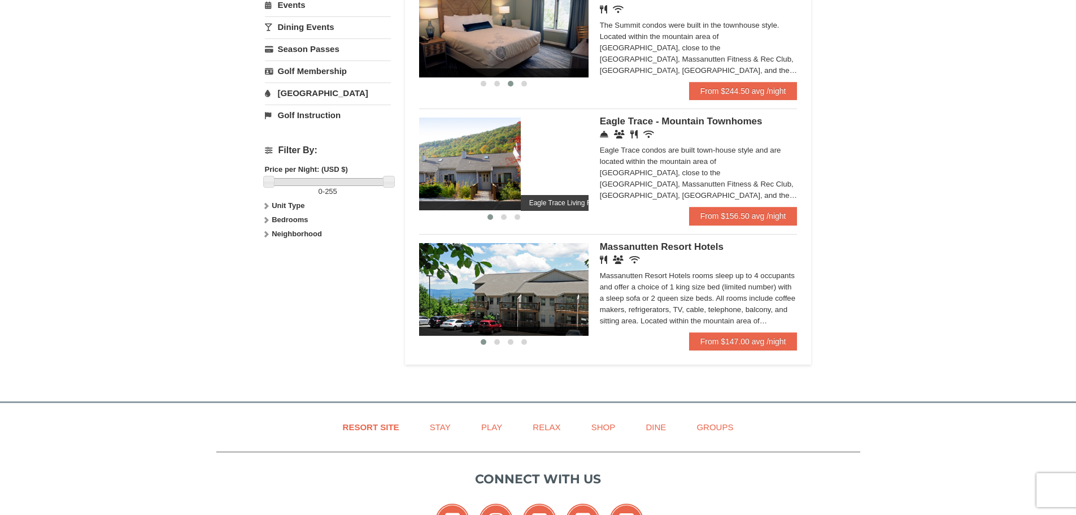
drag, startPoint x: 580, startPoint y: 179, endPoint x: 528, endPoint y: 174, distance: 51.6
click at [510, 179] on img at bounding box center [435, 164] width 169 height 93
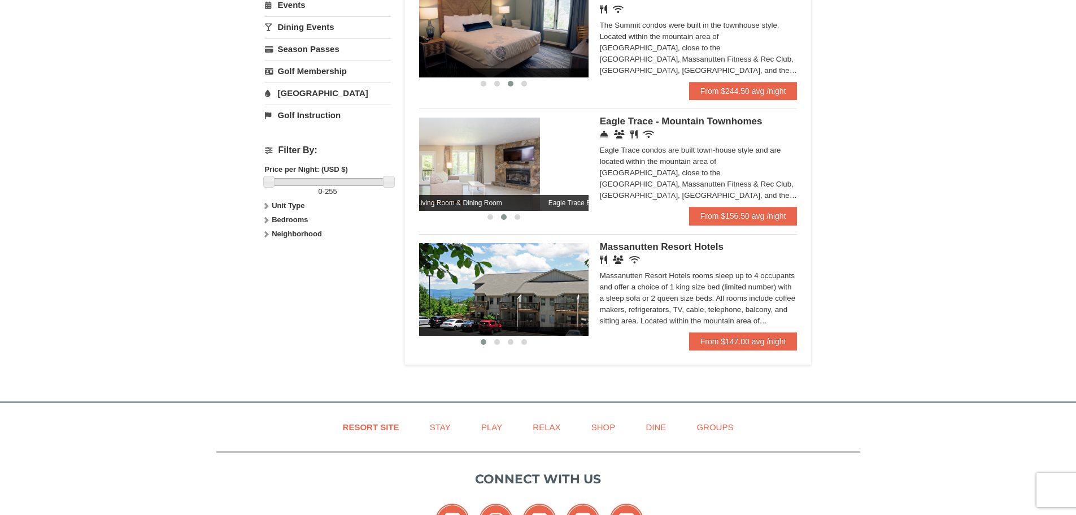
drag, startPoint x: 533, startPoint y: 172, endPoint x: 483, endPoint y: 177, distance: 50.0
click at [483, 177] on img at bounding box center [455, 164] width 169 height 93
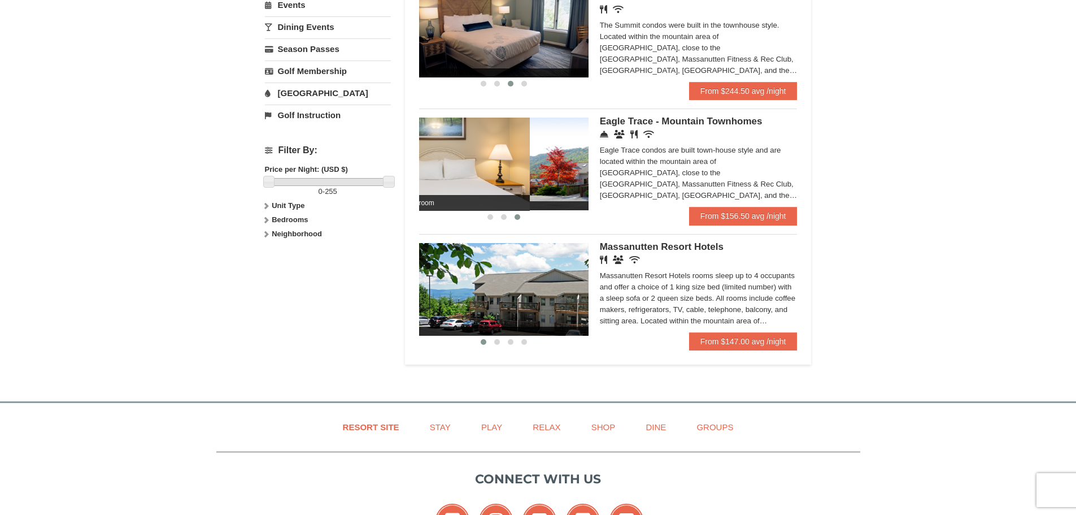
drag, startPoint x: 553, startPoint y: 169, endPoint x: 489, endPoint y: 174, distance: 64.6
click at [489, 174] on img at bounding box center [444, 164] width 169 height 93
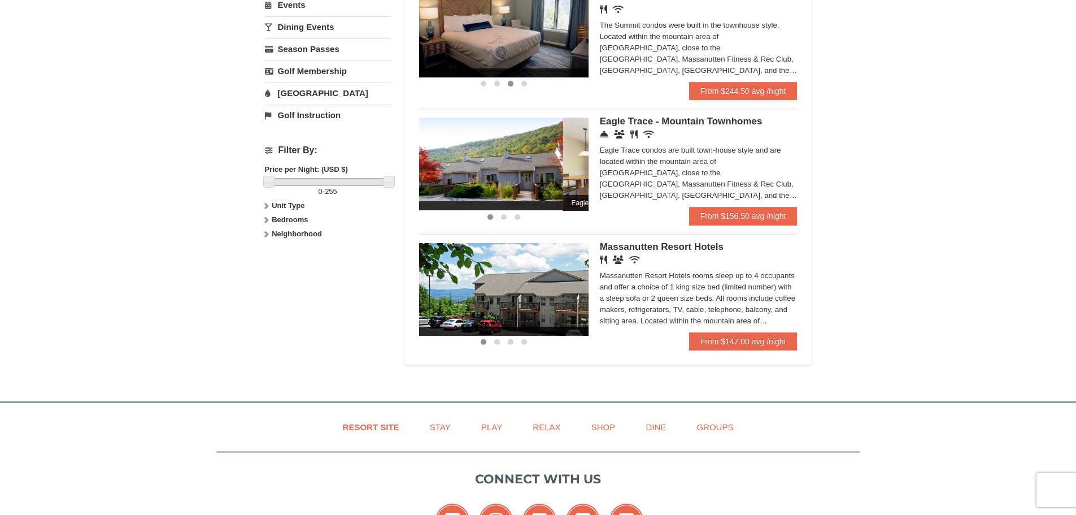
drag, startPoint x: 528, startPoint y: 167, endPoint x: 494, endPoint y: 172, distance: 33.7
click at [494, 172] on div "Eagle Trace Living Room & Dining Room Eagle Trace Bedroom Eagle Trace Living Ro…" at bounding box center [647, 164] width 1186 height 93
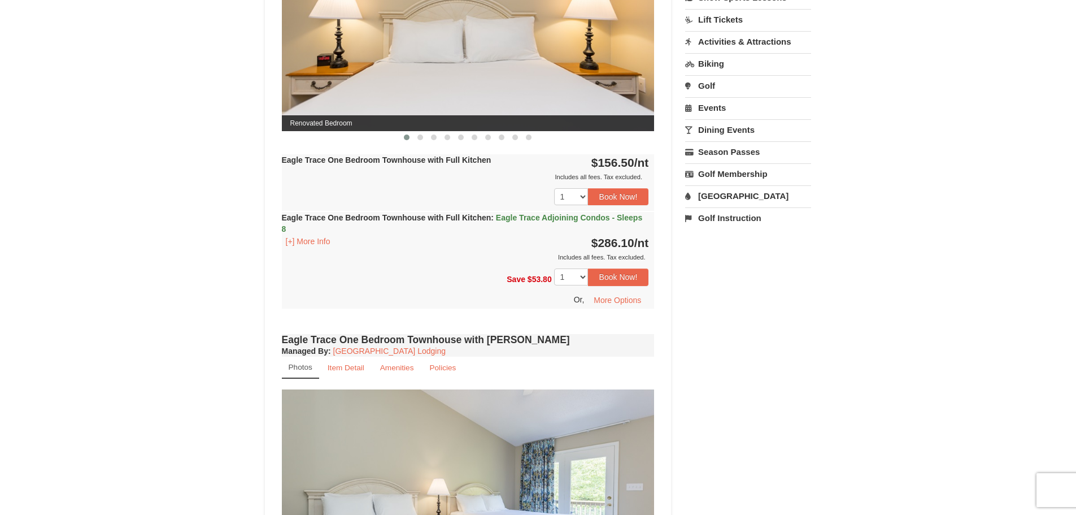
scroll to position [565, 0]
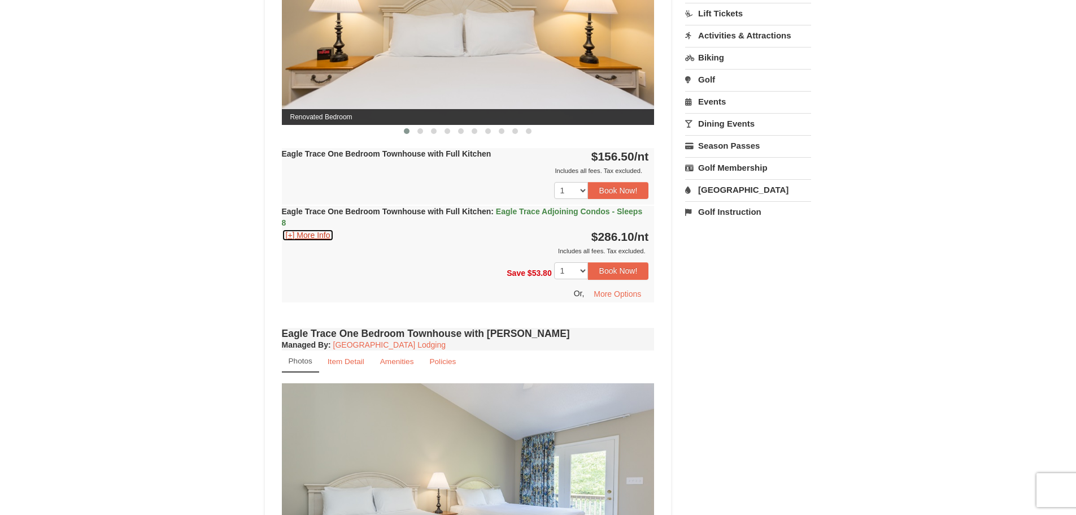
click at [322, 236] on button "[+] More Info" at bounding box center [308, 235] width 53 height 12
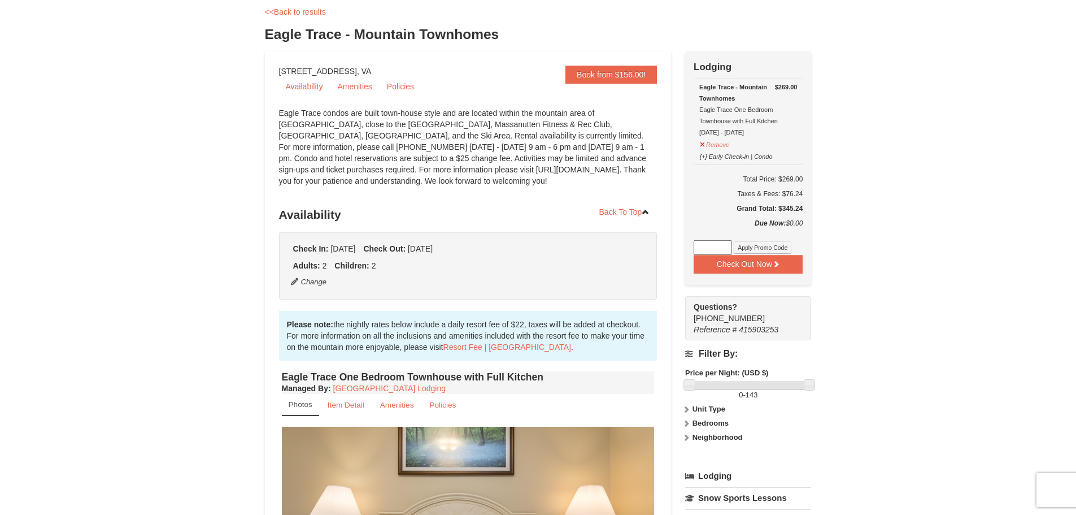
scroll to position [56, 0]
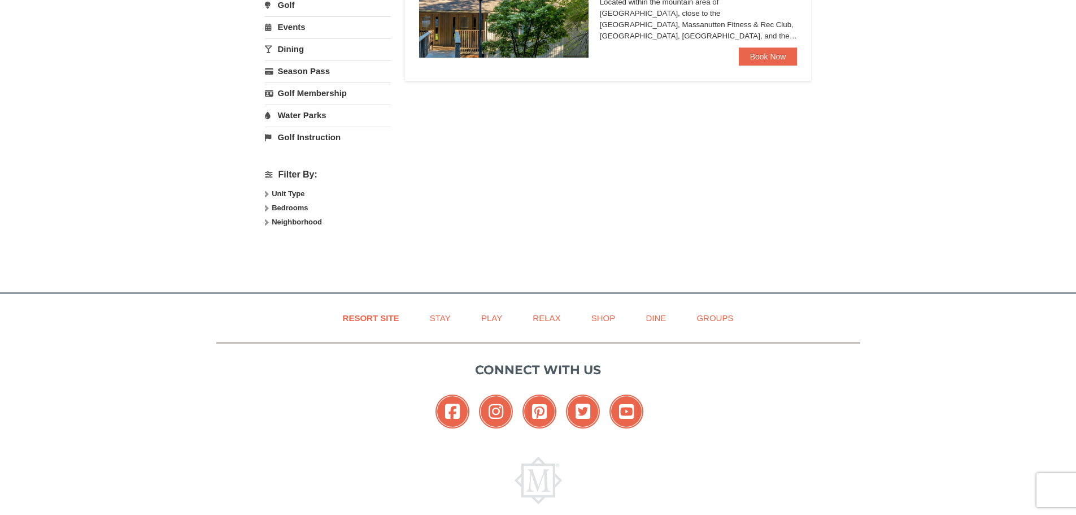
select select "9"
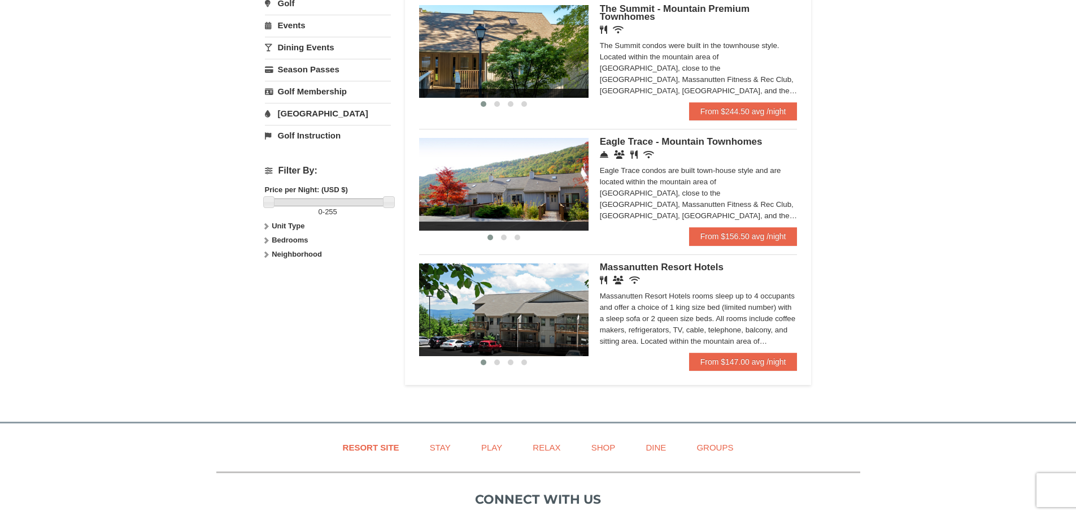
scroll to position [395, 0]
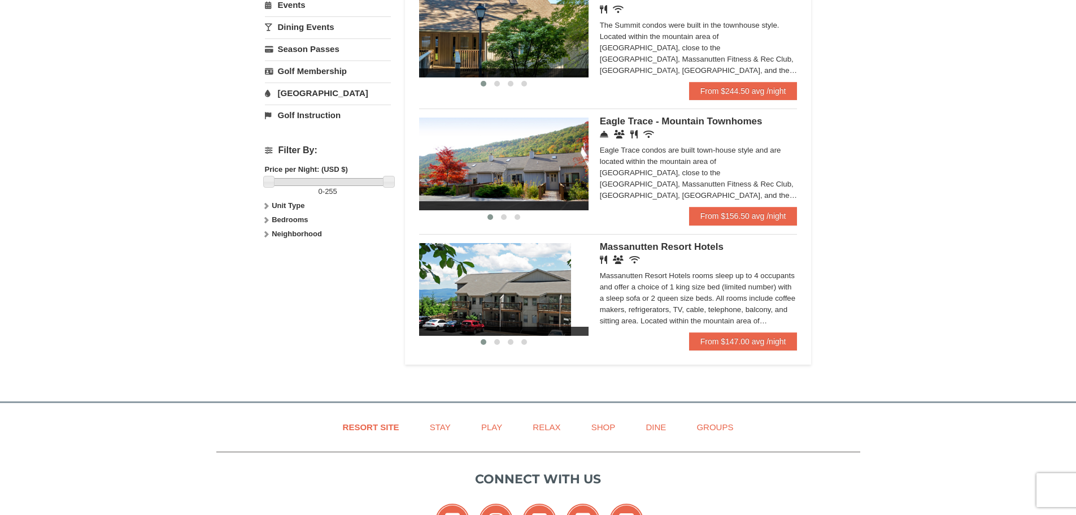
drag, startPoint x: 573, startPoint y: 302, endPoint x: 458, endPoint y: 291, distance: 115.2
click at [446, 292] on img at bounding box center [486, 289] width 169 height 93
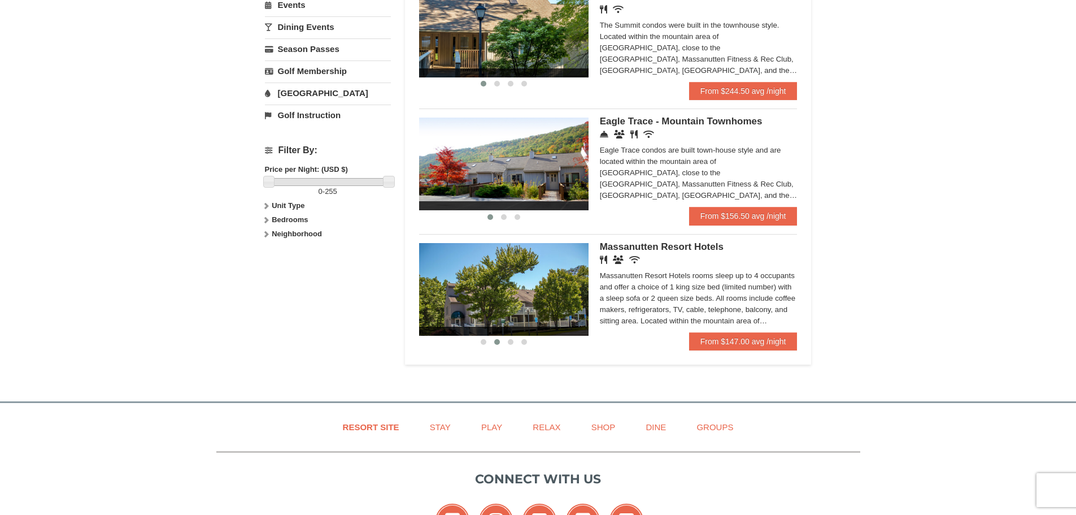
drag, startPoint x: 522, startPoint y: 289, endPoint x: 466, endPoint y: 284, distance: 56.7
click at [479, 285] on img at bounding box center [503, 289] width 169 height 93
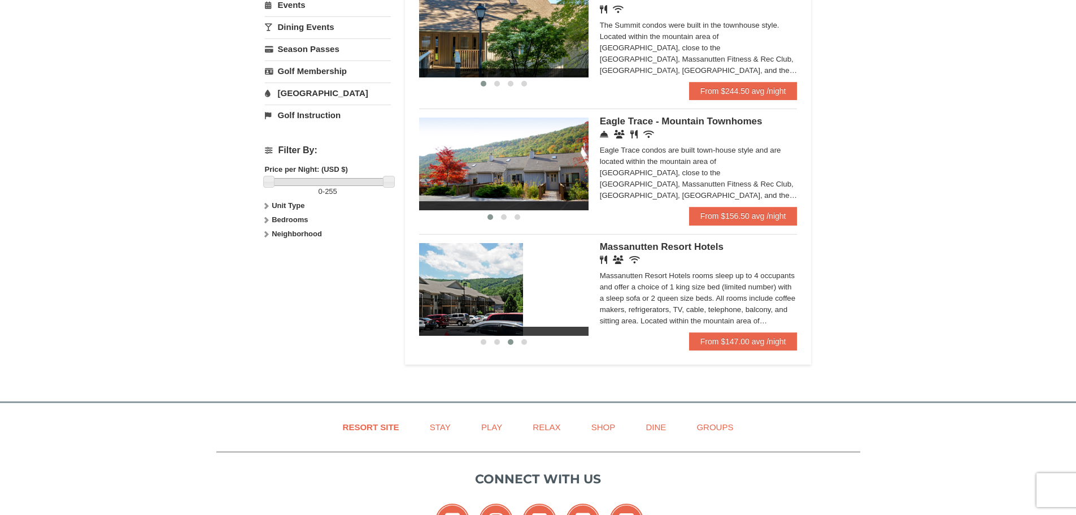
drag, startPoint x: 544, startPoint y: 282, endPoint x: 455, endPoint y: 278, distance: 89.4
click at [479, 278] on img at bounding box center [438, 289] width 169 height 93
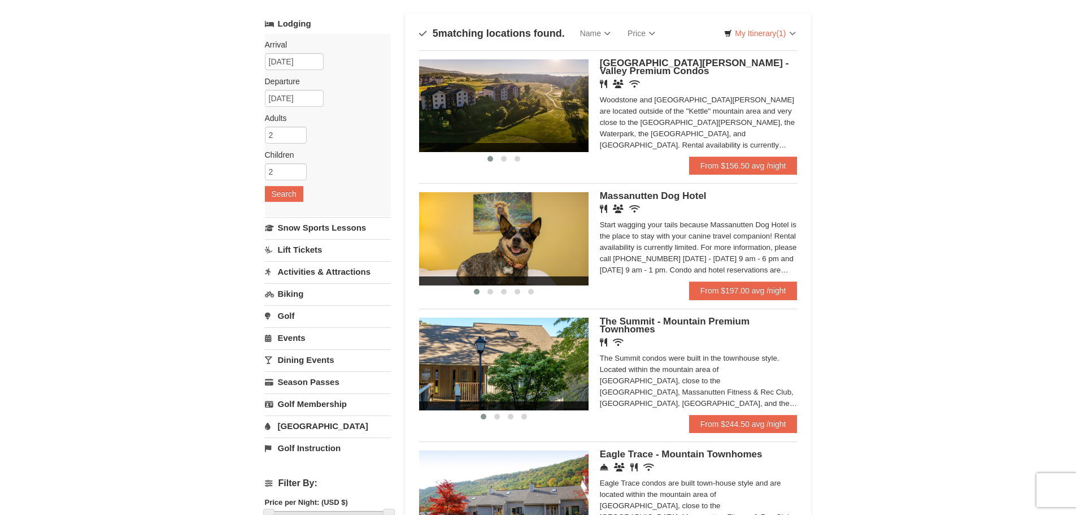
scroll to position [0, 0]
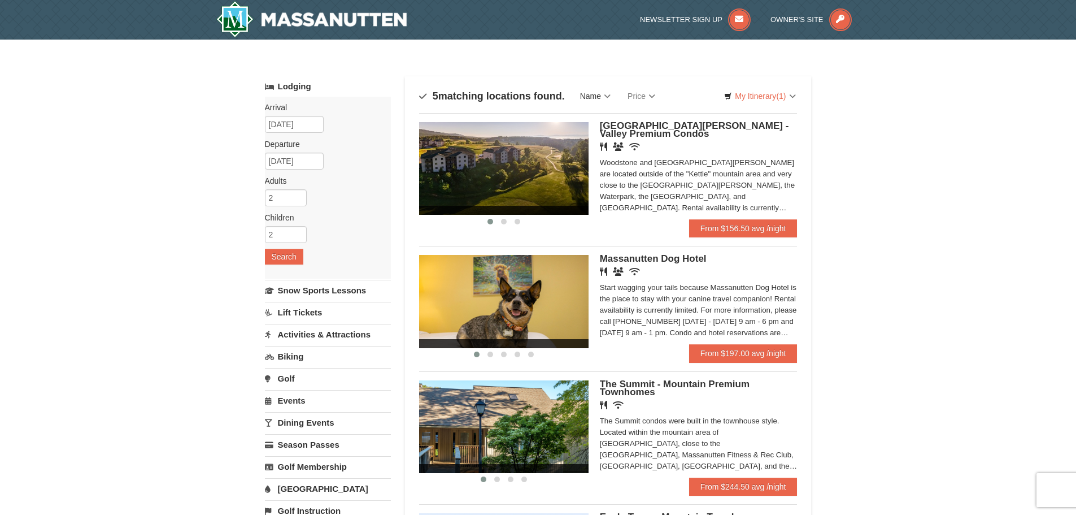
click at [601, 100] on link "Name" at bounding box center [595, 96] width 47 height 23
click at [758, 93] on link "My Itinerary (1)" at bounding box center [760, 96] width 86 height 17
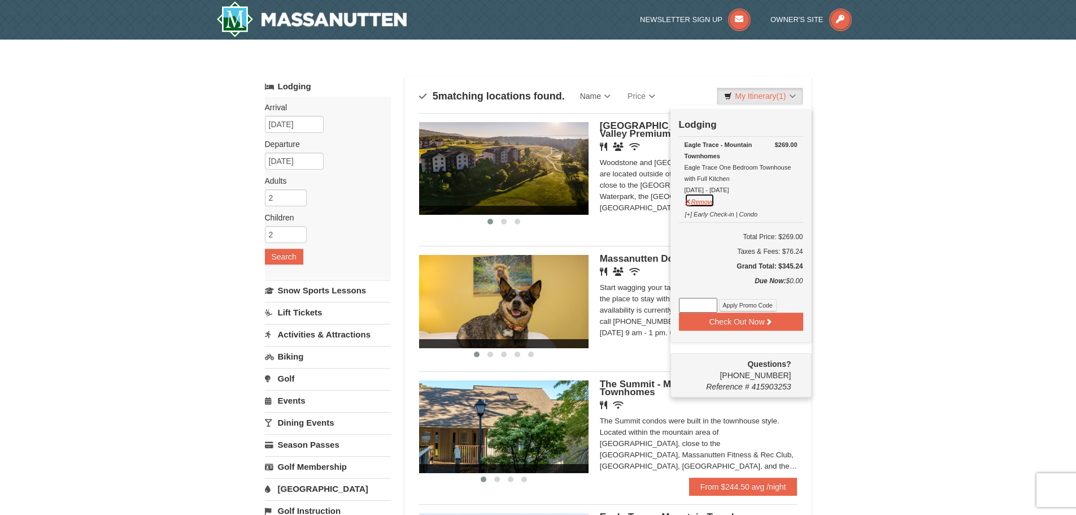
click at [704, 201] on button "Remove" at bounding box center [700, 200] width 31 height 14
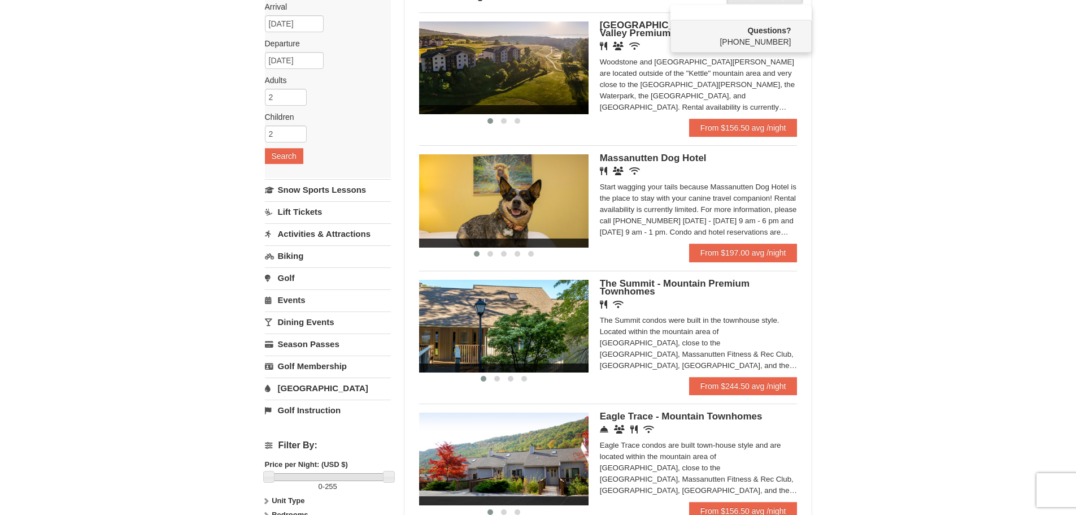
scroll to position [113, 0]
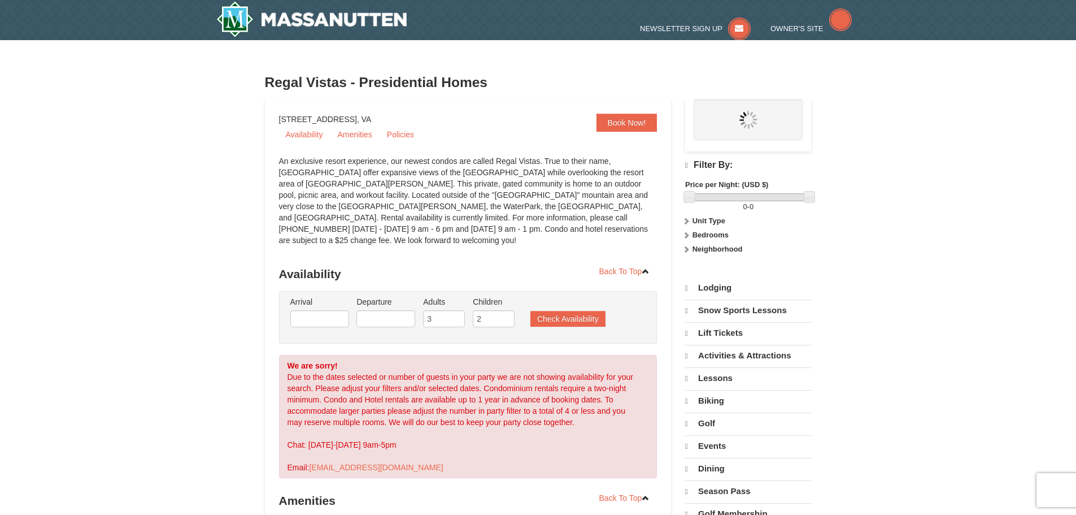
select select "9"
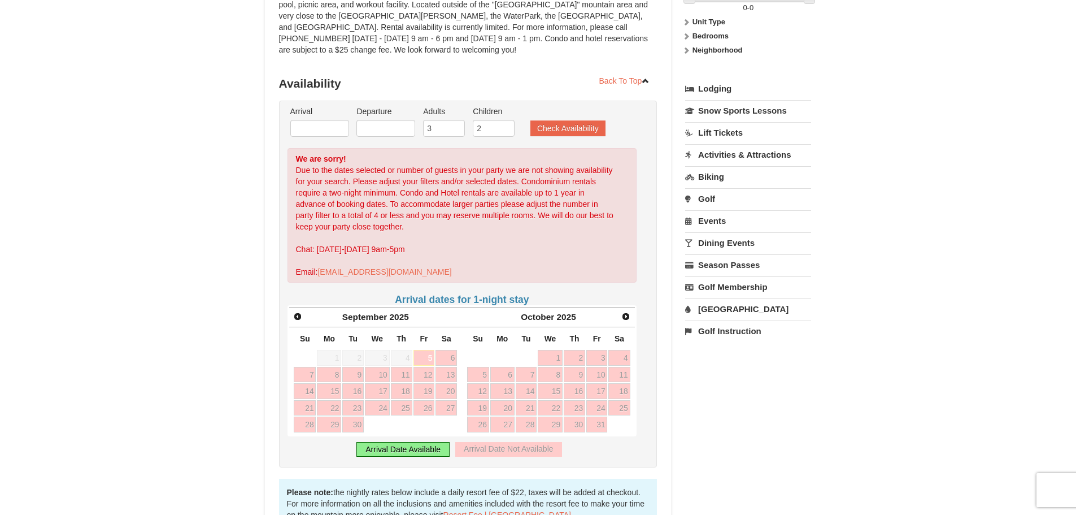
scroll to position [226, 0]
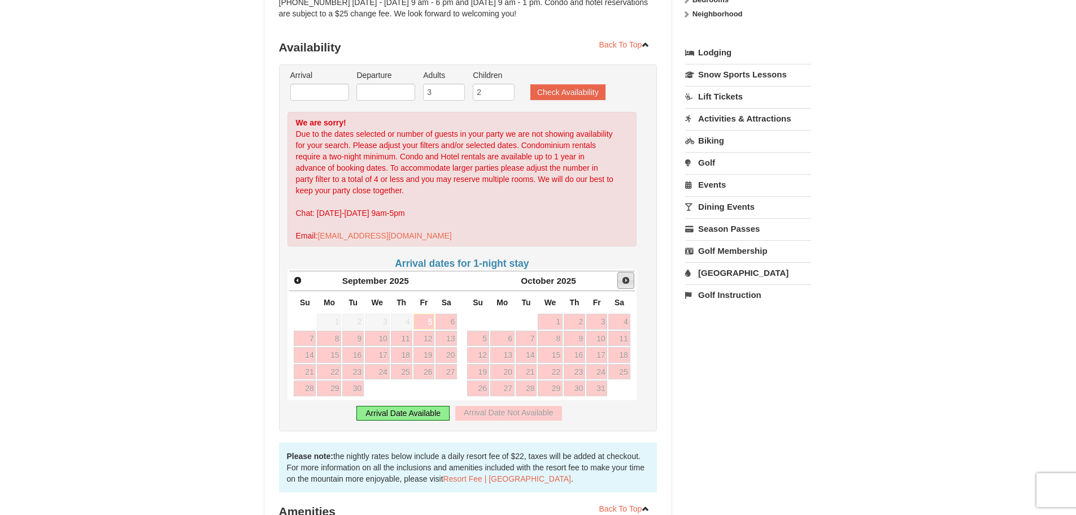
click at [624, 276] on span "Next" at bounding box center [625, 280] width 9 height 9
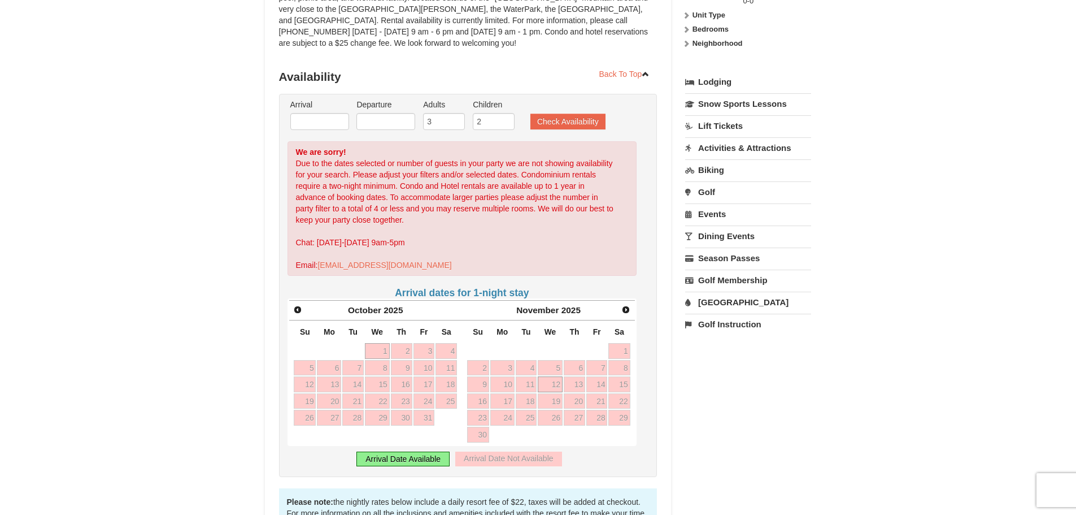
scroll to position [169, 0]
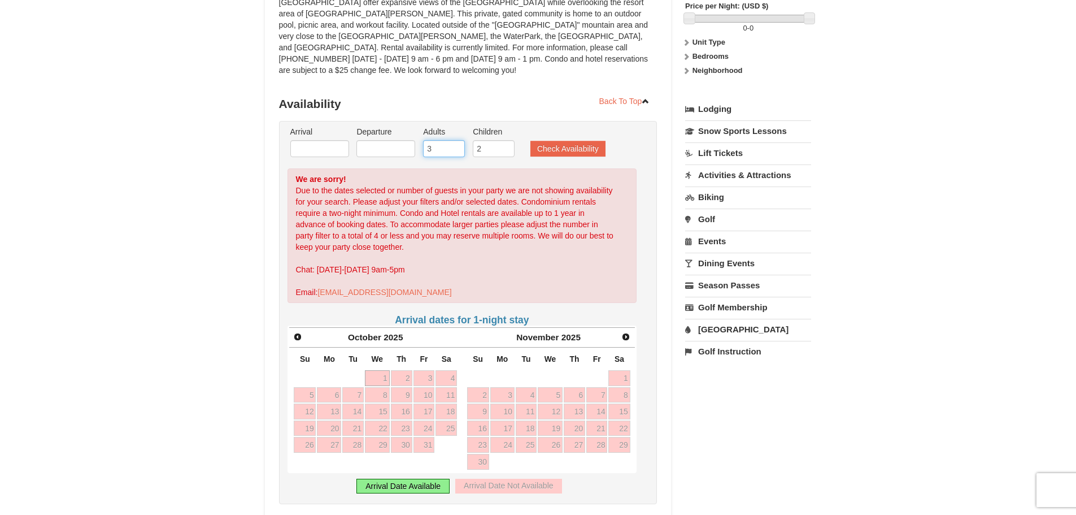
click at [432, 141] on input "3" at bounding box center [444, 148] width 42 height 17
type input "2"
click at [460, 141] on input "2" at bounding box center [444, 148] width 42 height 17
click at [573, 141] on button "Check Availability" at bounding box center [568, 149] width 75 height 16
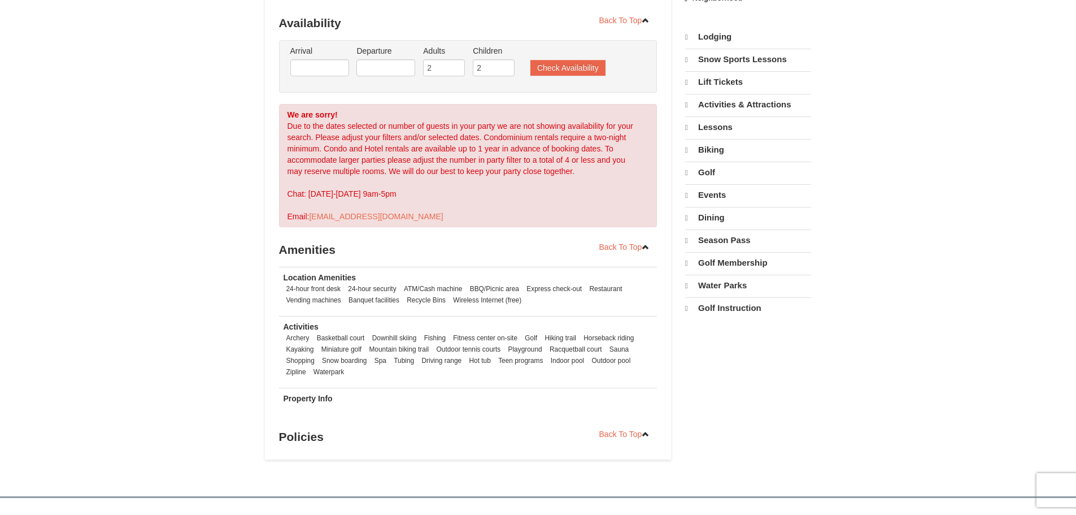
scroll to position [251, 0]
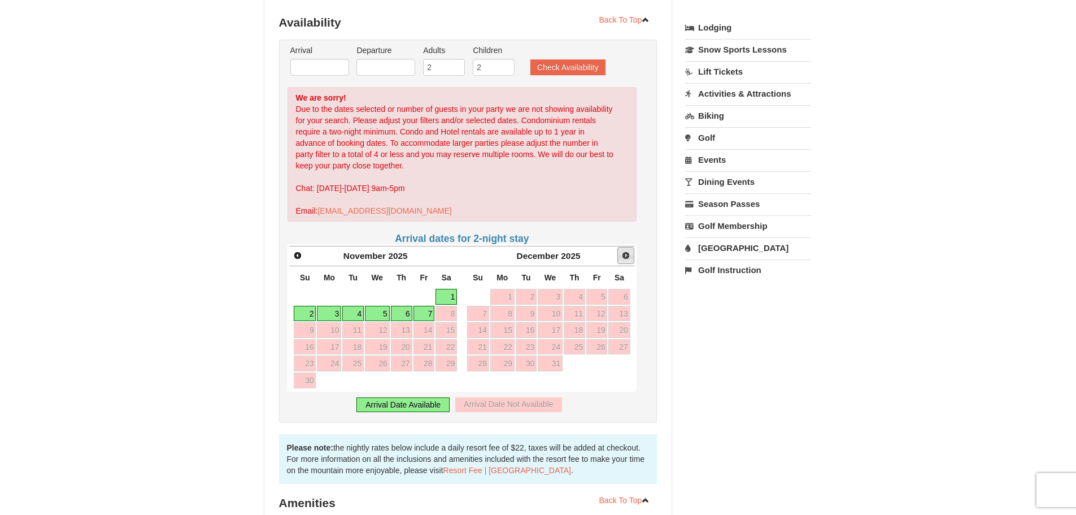
click at [624, 251] on span "Next" at bounding box center [625, 255] width 9 height 9
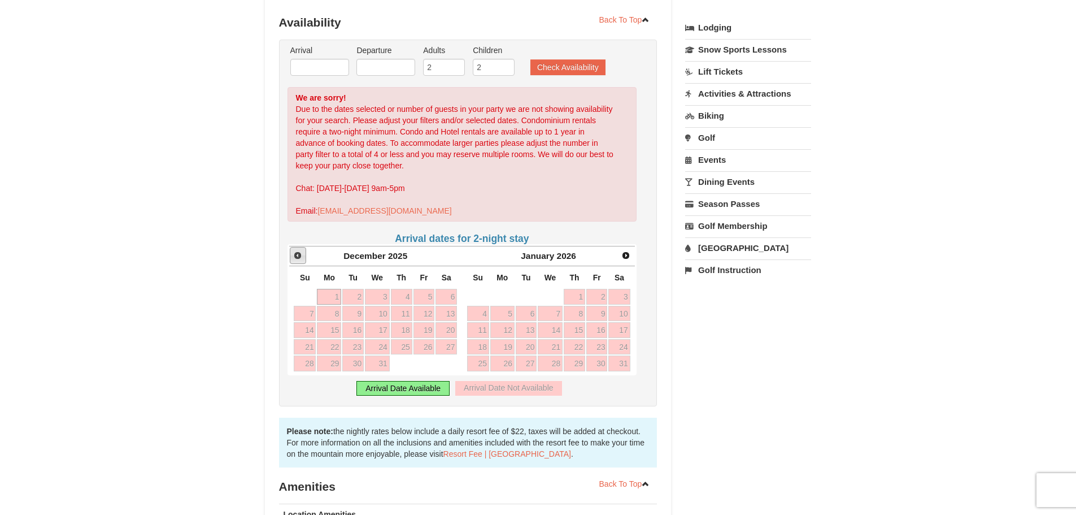
click at [296, 251] on span "Prev" at bounding box center [297, 255] width 9 height 9
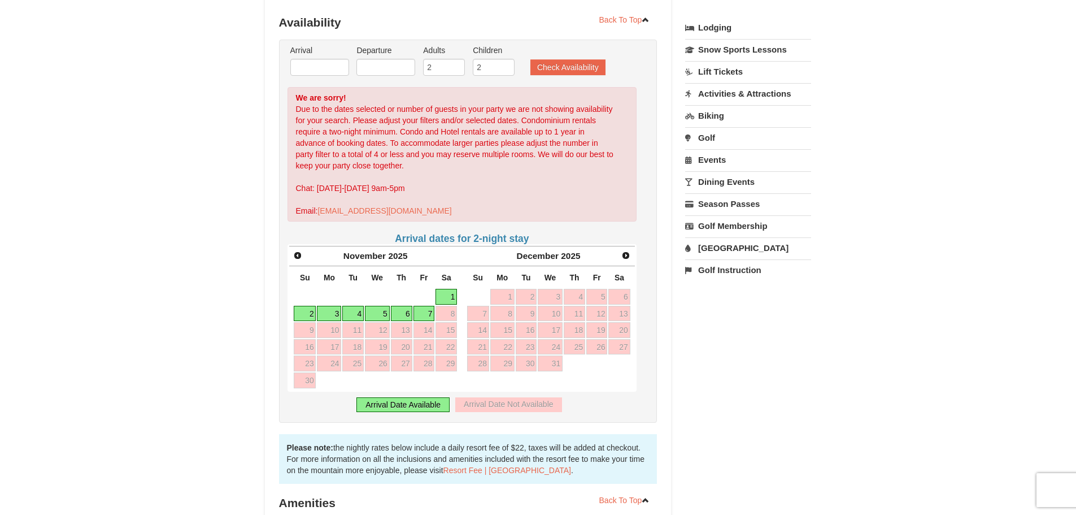
click at [427, 306] on link "7" at bounding box center [424, 314] width 21 height 16
type input "[DATE]"
click at [442, 306] on link "8" at bounding box center [446, 314] width 21 height 16
type input "[DATE]"
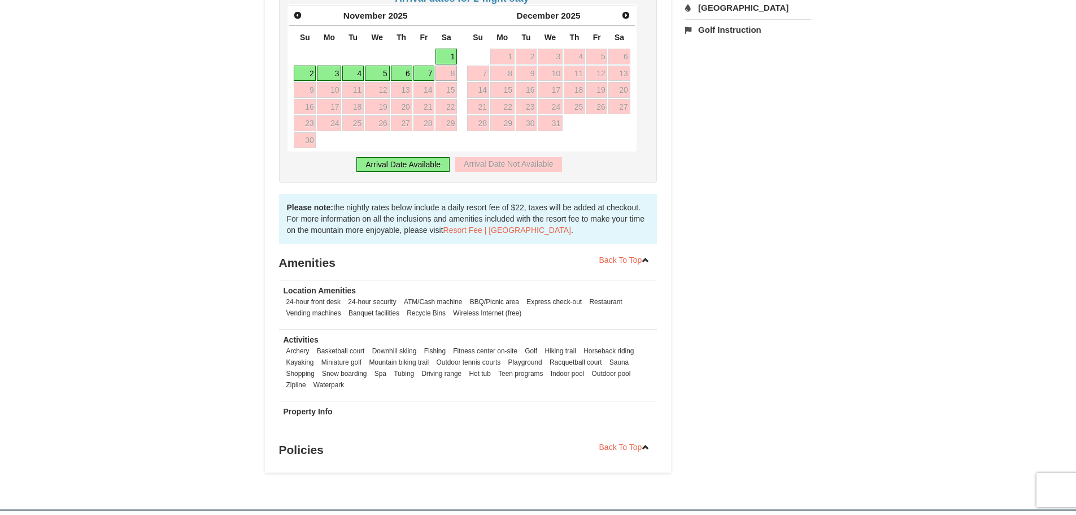
scroll to position [590, 0]
